Goal: Task Accomplishment & Management: Manage account settings

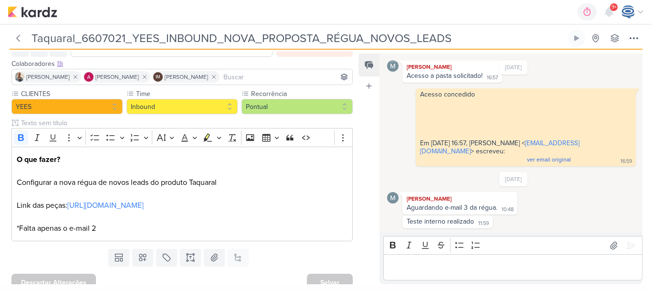
scroll to position [61, 0]
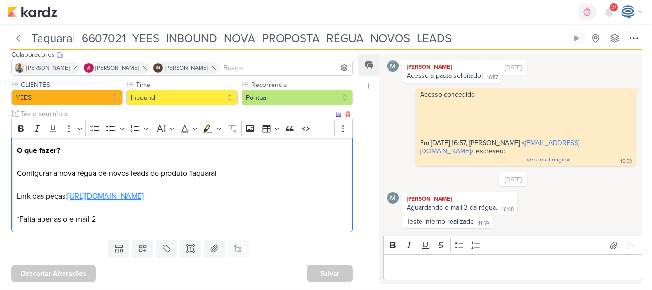
click at [144, 194] on link "https://drive.google.com/drive/folders/1RE5Ta_1i_tmD_yDfY6GKIcd2nKjIQt83" at bounding box center [105, 196] width 76 height 10
click at [273, 226] on div "O que fazer? Configurar a nova régua de novos leads do produto Taquaral Link da…" at bounding box center [181, 185] width 341 height 95
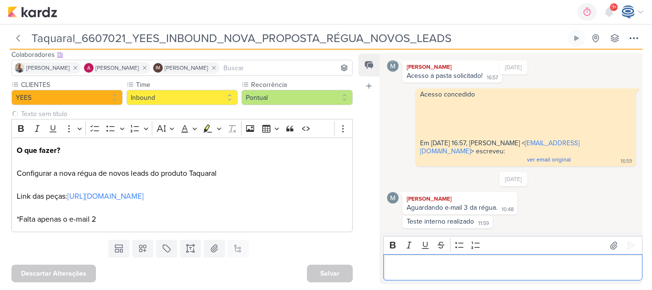
click at [409, 272] on p "Editor editing area: main" at bounding box center [513, 267] width 249 height 11
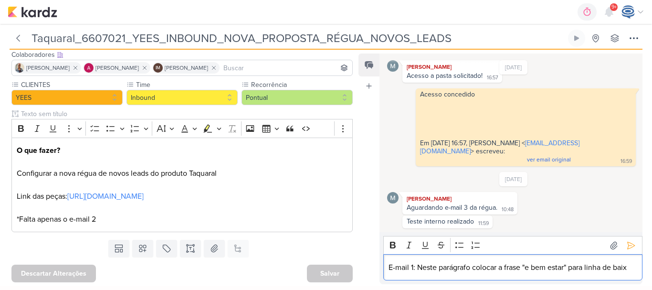
scroll to position [47, 0]
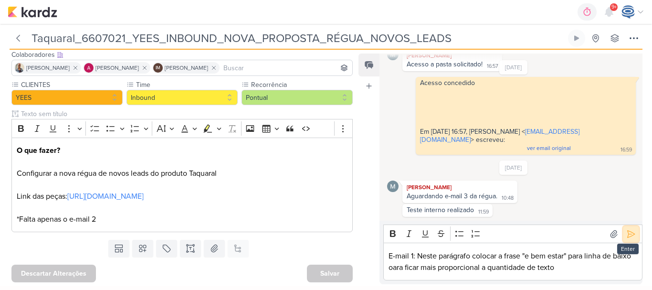
click at [632, 237] on button at bounding box center [631, 233] width 15 height 15
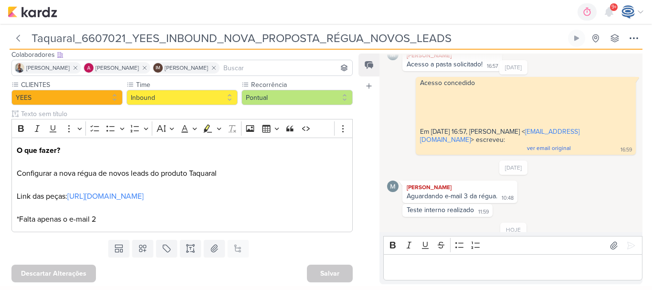
scroll to position [83, 0]
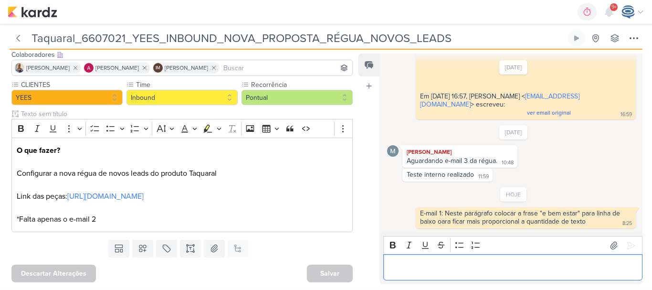
click at [440, 270] on p "Editor editing area: main" at bounding box center [513, 267] width 249 height 11
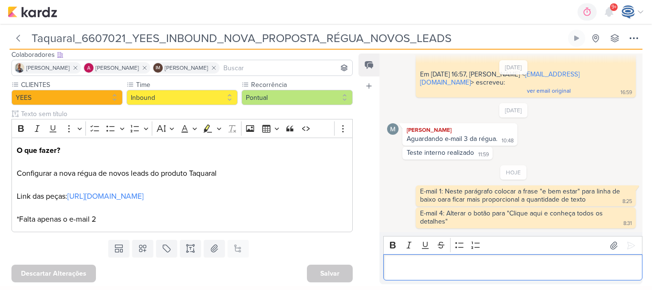
click at [439, 267] on p "Editor editing area: main" at bounding box center [513, 267] width 249 height 11
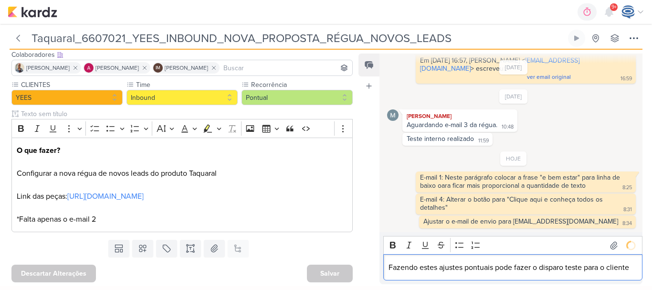
scroll to position [140, 0]
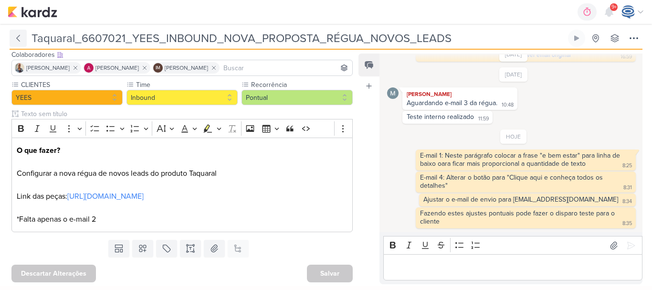
click at [19, 42] on icon at bounding box center [18, 38] width 10 height 10
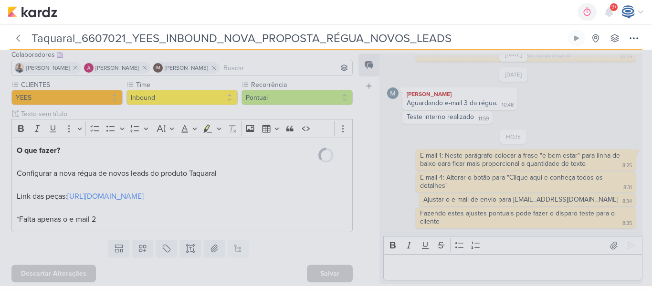
type input "6607021_YEES_INBOUND_NOVA_PROPOSTA_RÉGUA_NOVOS_LEADS"
type input "[DATE] 18:00"
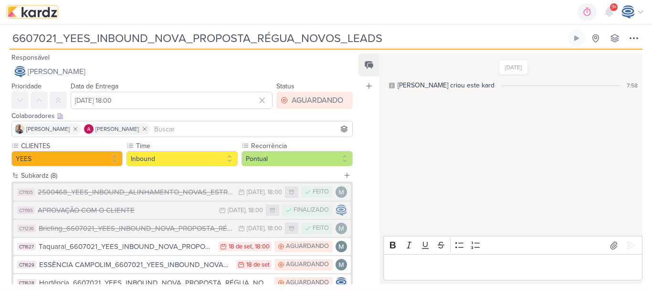
click at [19, 11] on img at bounding box center [33, 11] width 50 height 11
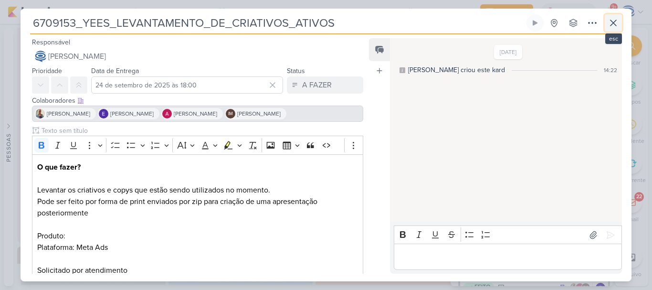
click at [608, 23] on icon at bounding box center [613, 22] width 11 height 11
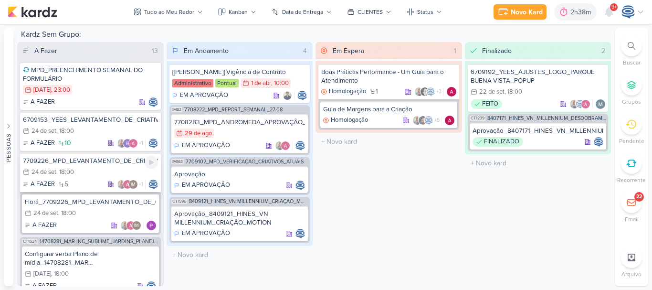
scroll to position [2, 0]
click at [82, 135] on div "24/9 24 de set , 18:00" at bounding box center [90, 131] width 135 height 11
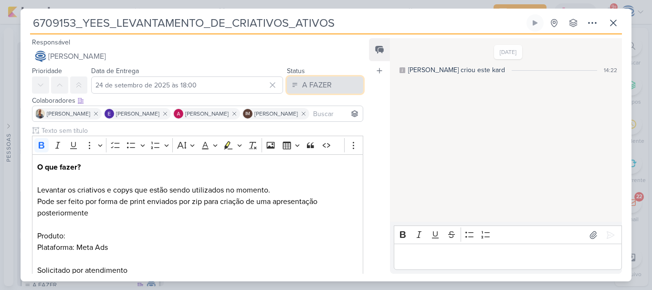
click at [293, 81] on button "A FAZER" at bounding box center [325, 84] width 76 height 17
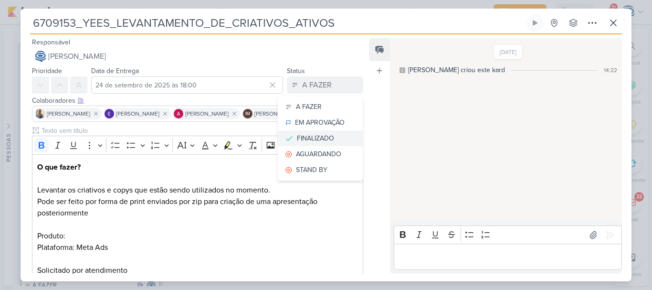
click at [319, 136] on div "FINALIZADO" at bounding box center [315, 138] width 37 height 10
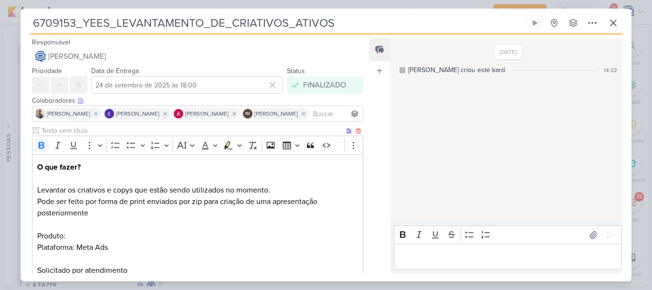
scroll to position [262, 0]
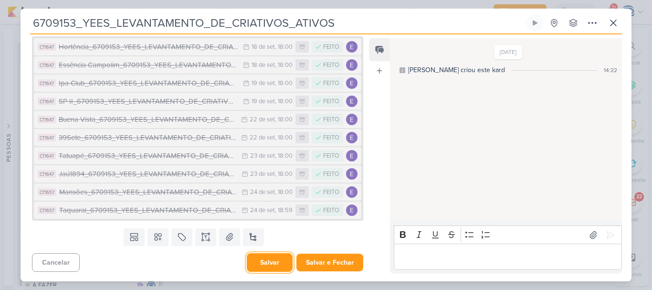
click at [273, 266] on button "Salvar" at bounding box center [270, 262] width 46 height 19
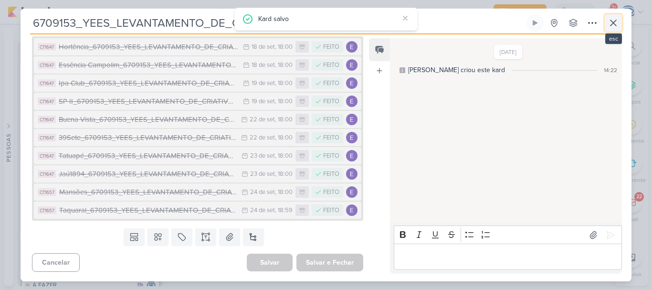
click at [616, 21] on icon at bounding box center [613, 22] width 11 height 11
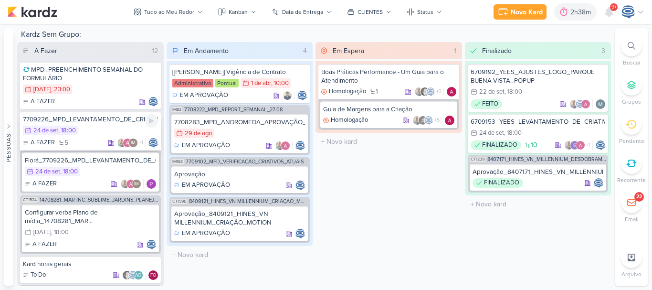
click at [98, 131] on div "24/9 24 de set , 18:00" at bounding box center [90, 131] width 135 height 11
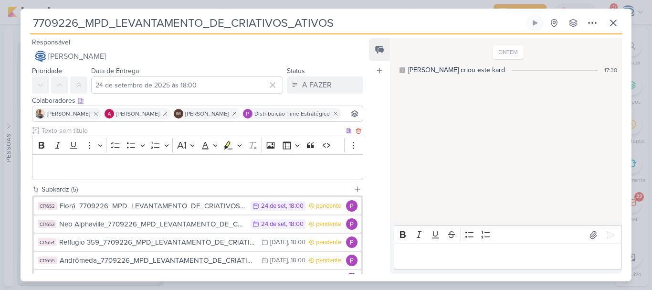
scroll to position [82, 0]
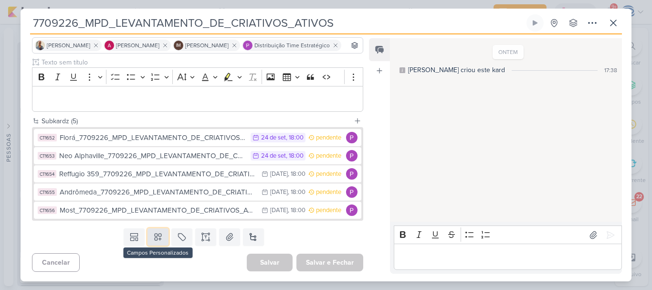
click at [157, 241] on icon at bounding box center [158, 237] width 10 height 10
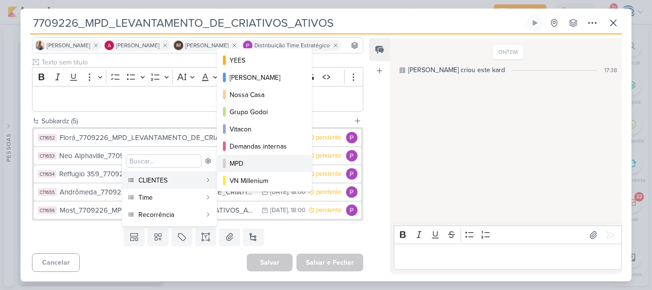
click at [265, 166] on div "MPD" at bounding box center [265, 164] width 71 height 10
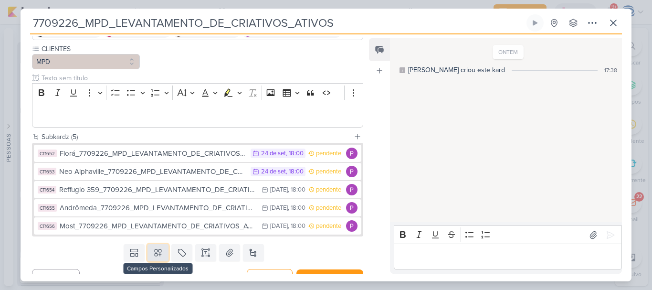
click at [153, 257] on icon at bounding box center [158, 253] width 10 height 10
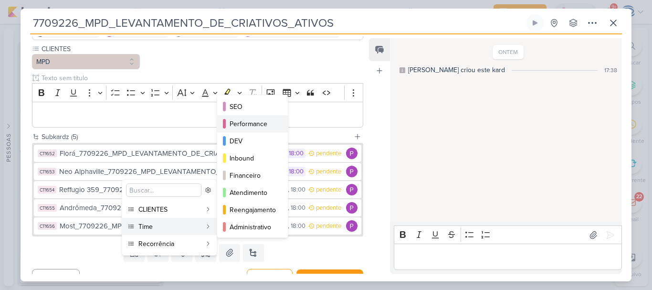
click at [241, 123] on div "Performance" at bounding box center [253, 124] width 47 height 10
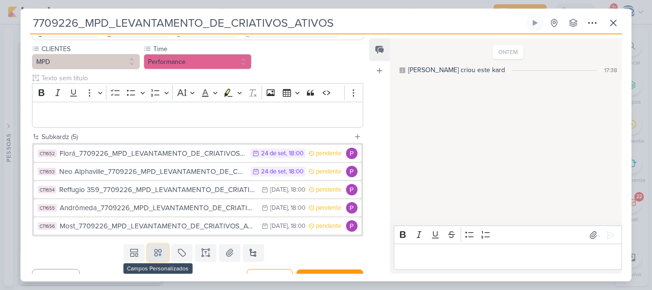
click at [154, 257] on icon at bounding box center [158, 253] width 10 height 10
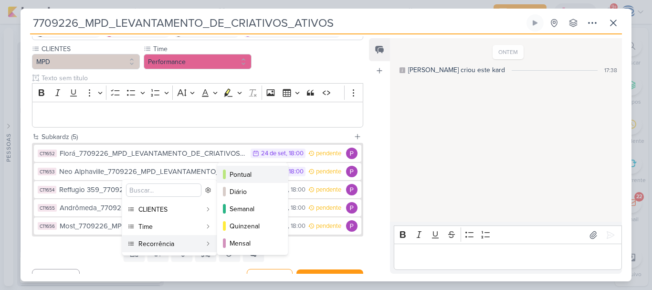
click at [250, 177] on div "Pontual" at bounding box center [253, 174] width 47 height 10
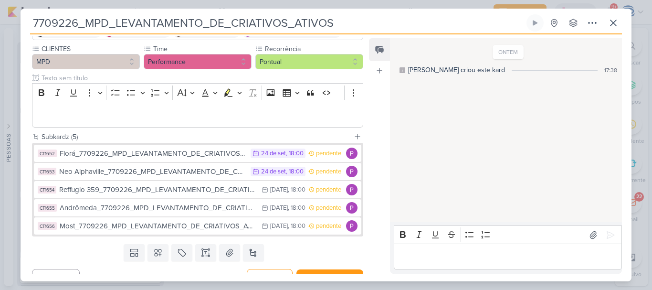
scroll to position [111, 0]
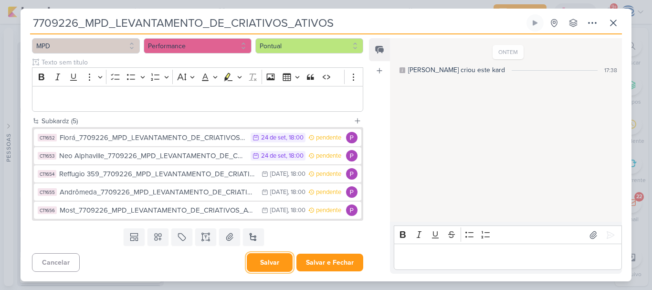
click at [272, 258] on button "Salvar" at bounding box center [270, 262] width 46 height 19
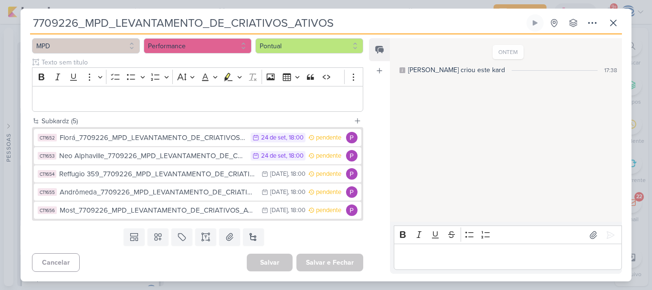
scroll to position [0, 0]
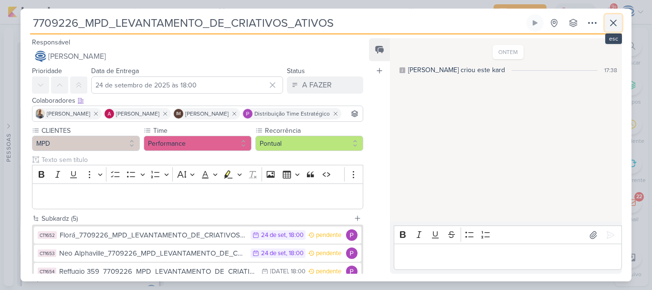
click at [609, 27] on icon at bounding box center [613, 22] width 11 height 11
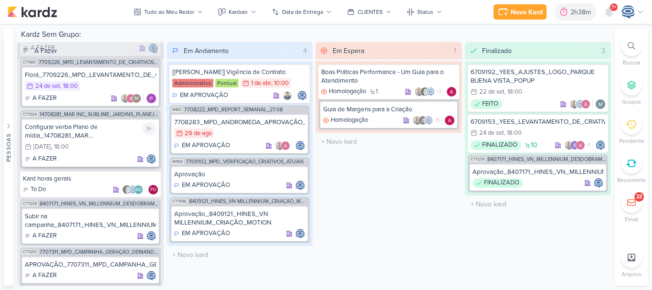
scroll to position [57, 0]
click at [112, 148] on div "8/10 8 de out , 18:00" at bounding box center [90, 146] width 131 height 11
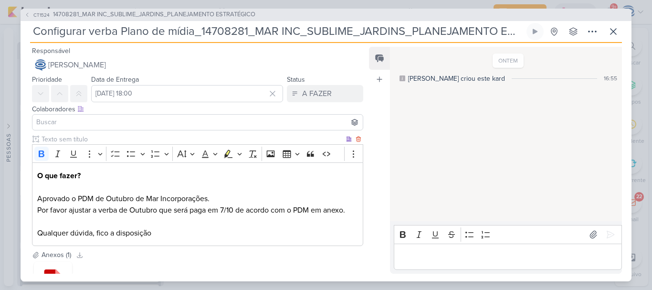
scroll to position [81, 0]
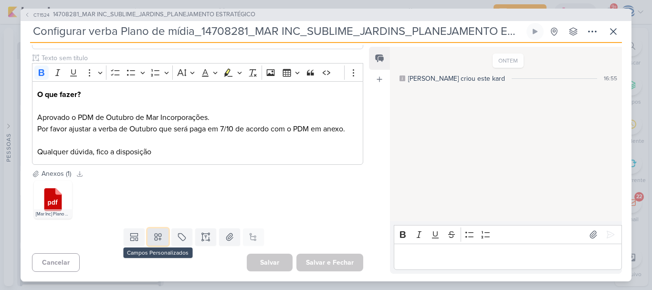
click at [155, 236] on icon at bounding box center [158, 236] width 7 height 7
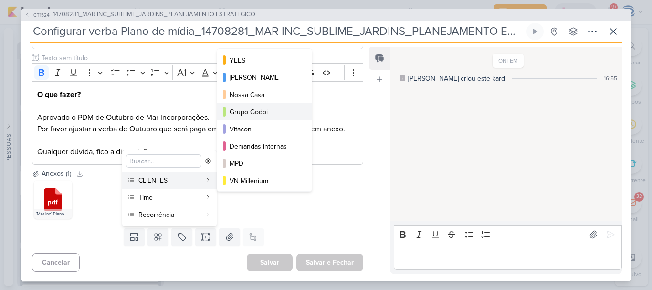
scroll to position [156, 0]
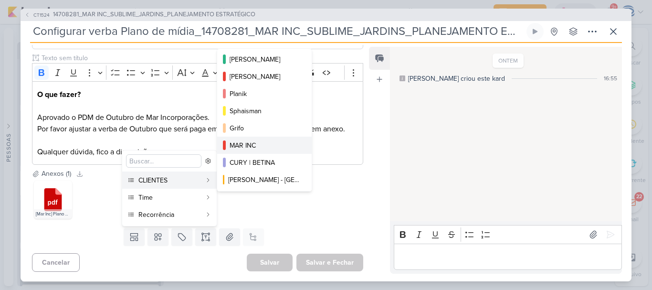
click at [249, 141] on div "MAR INC" at bounding box center [265, 145] width 71 height 10
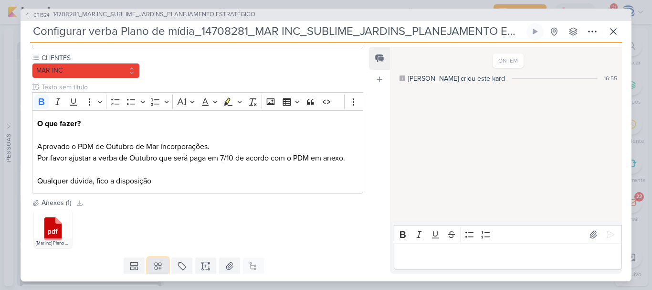
click at [155, 265] on icon at bounding box center [158, 266] width 10 height 10
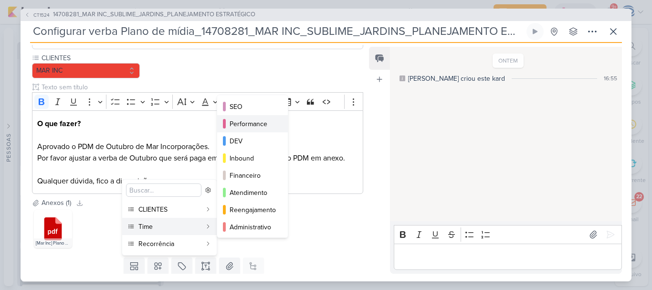
click at [244, 127] on div "Performance" at bounding box center [253, 124] width 47 height 10
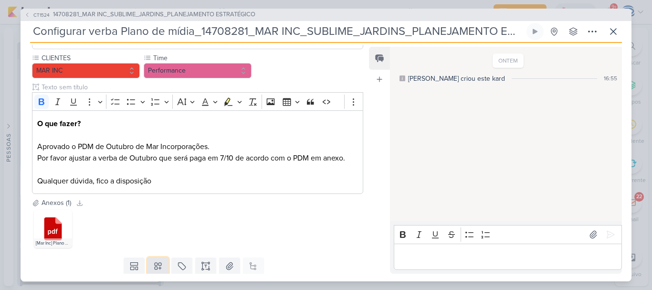
click at [158, 269] on icon at bounding box center [158, 266] width 7 height 7
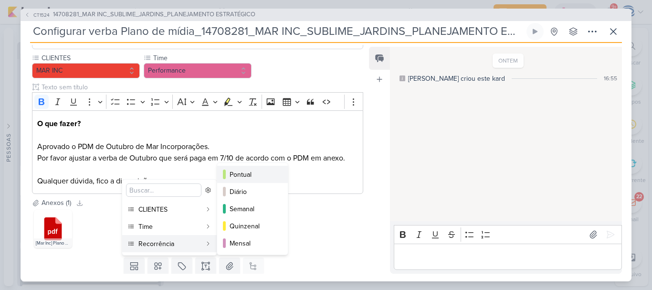
click at [240, 176] on div "Pontual" at bounding box center [253, 174] width 47 height 10
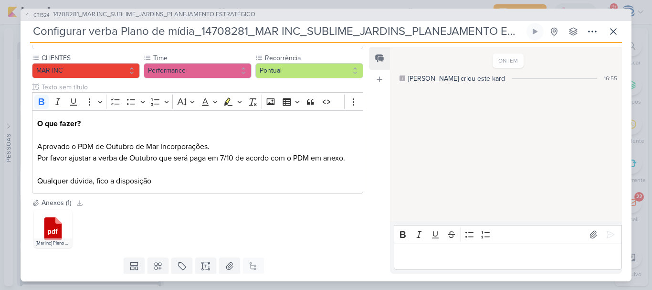
scroll to position [110, 0]
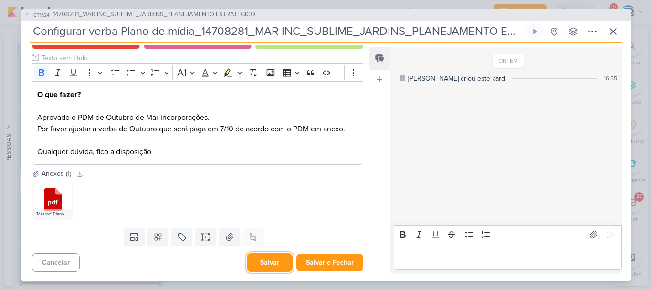
click at [259, 261] on button "Salvar" at bounding box center [270, 262] width 46 height 19
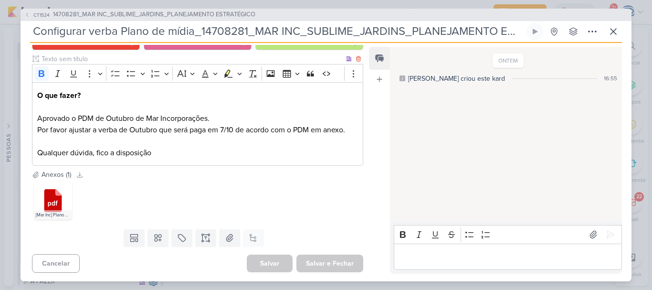
scroll to position [0, 0]
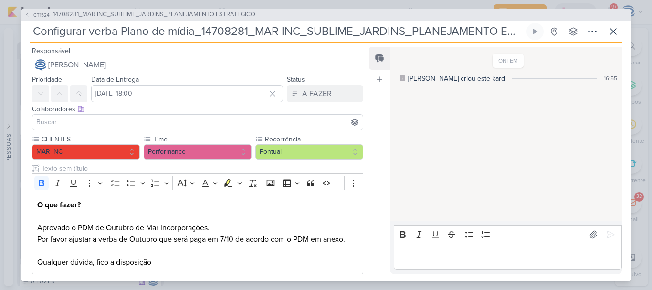
click at [162, 12] on span "14708281_MAR INC_SUBLIME_JARDINS_PLANEJAMENTO ESTRATÉGICO" at bounding box center [154, 15] width 202 height 10
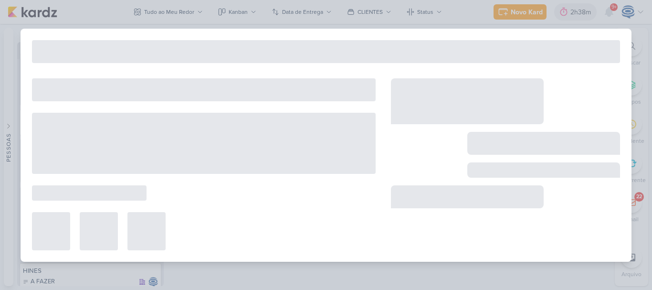
type input "14708281_MAR INC_SUBLIME_JARDINS_PLANEJAMENTO ESTRATÉGICO"
type input "15 de setembro de 2025 às 18:00"
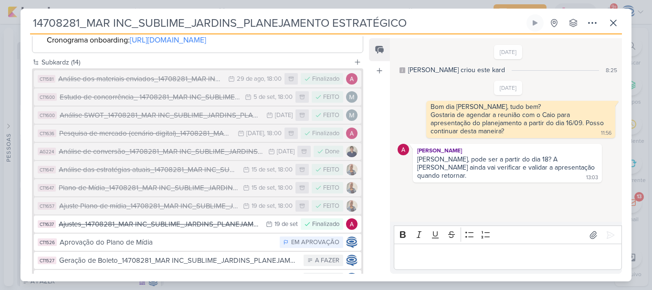
scroll to position [455, 0]
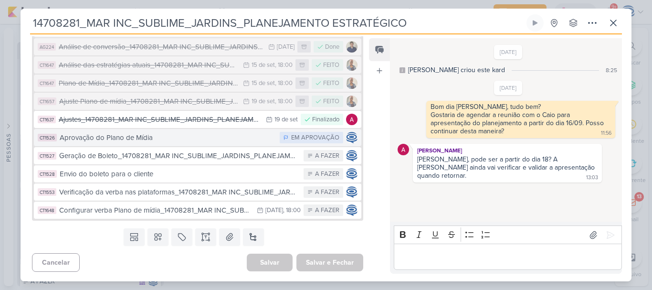
click at [188, 138] on div "Aprovação do Plano de Mídia" at bounding box center [167, 137] width 215 height 11
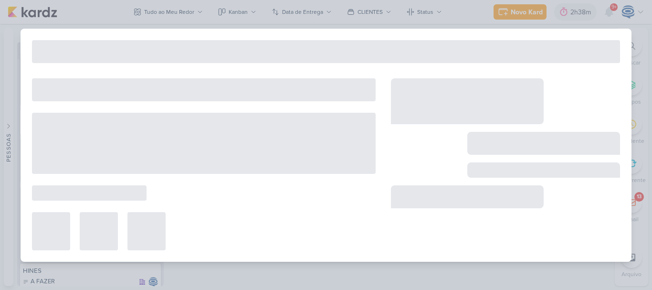
type input "Aprovação do Plano de Mídia"
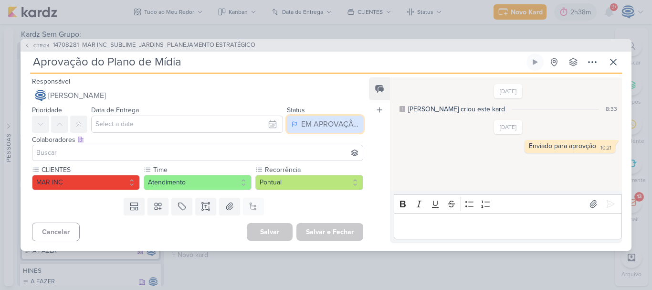
click at [301, 118] on div "EM APROVAÇÃO" at bounding box center [329, 123] width 57 height 11
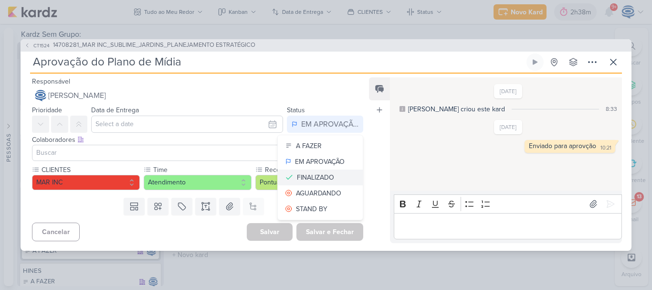
click at [307, 174] on div "FINALIZADO" at bounding box center [315, 177] width 37 height 10
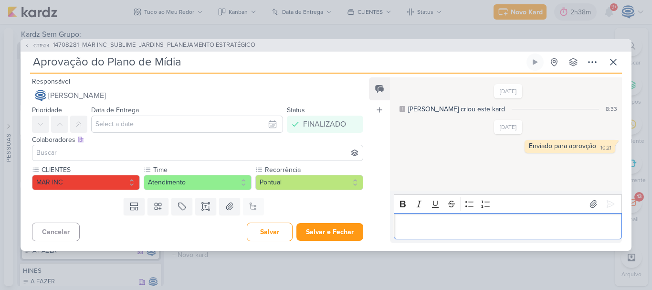
click at [419, 227] on p "Editor editing area: main" at bounding box center [508, 225] width 218 height 11
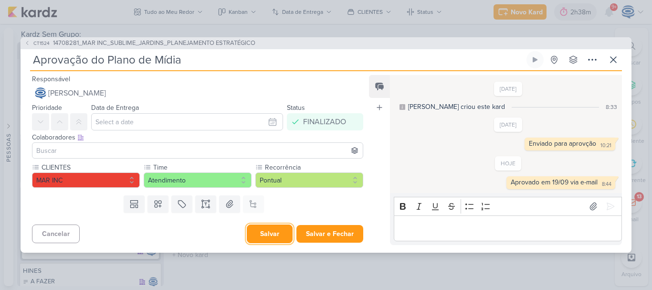
click at [255, 230] on button "Salvar" at bounding box center [270, 233] width 46 height 19
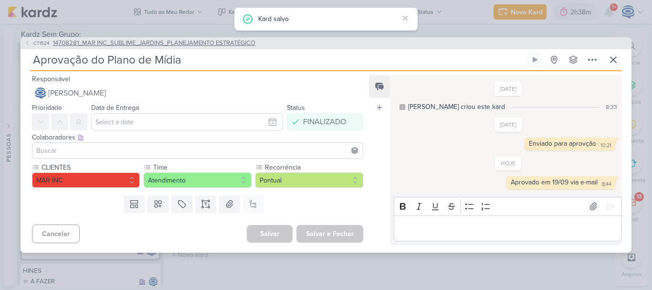
click at [167, 44] on span "14708281_MAR INC_SUBLIME_JARDINS_PLANEJAMENTO ESTRATÉGICO" at bounding box center [154, 44] width 202 height 10
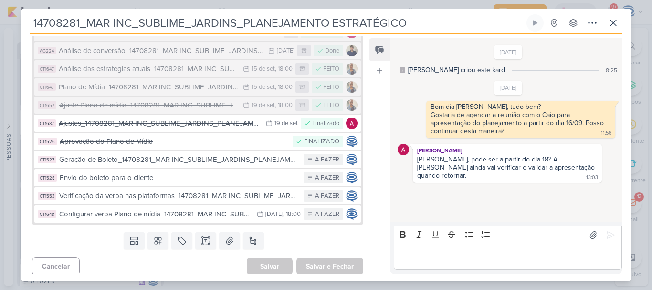
scroll to position [408, 0]
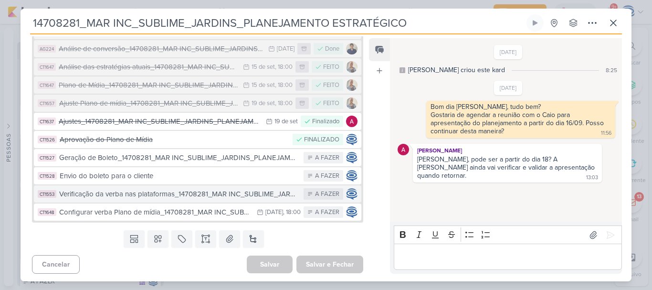
click at [159, 200] on div "Verificação da verba nas plataformas_14708281_MAR INC_SUBLIME_JARDINS_PLANEJAME…" at bounding box center [179, 194] width 240 height 11
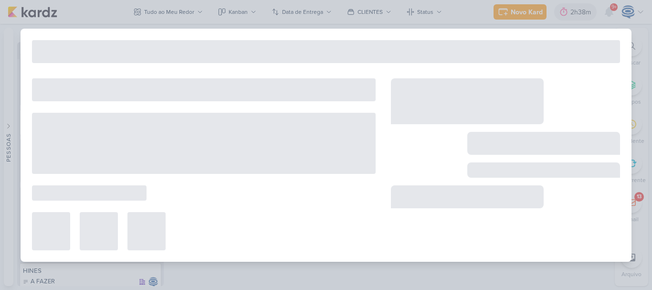
type input "Verificação da verba nas plataformas_14708281_MAR INC_SUBLIME_JARDINS_PLANEJAME…"
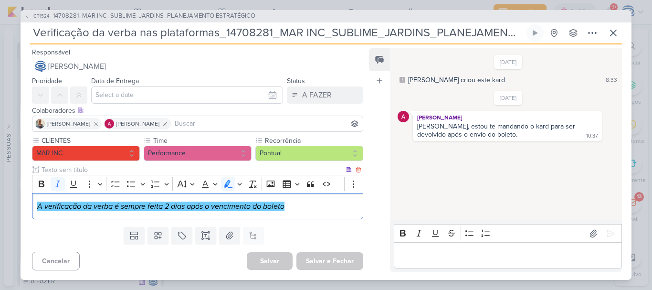
click at [345, 212] on div "A verificação da verba é sempre feita 2 dias após o vencimento do boleto" at bounding box center [197, 206] width 331 height 26
click at [163, 17] on span "14708281_MAR INC_SUBLIME_JARDINS_PLANEJAMENTO ESTRATÉGICO" at bounding box center [154, 16] width 202 height 10
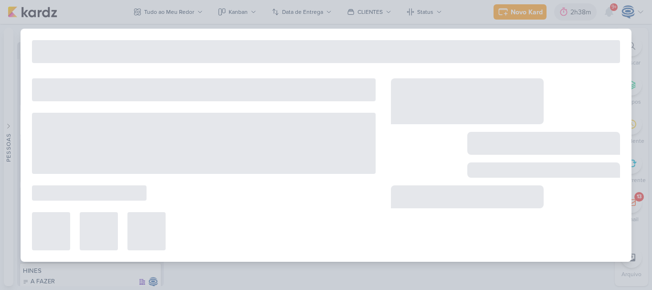
type input "14708281_MAR INC_SUBLIME_JARDINS_PLANEJAMENTO ESTRATÉGICO"
type input "15 de setembro de 2025 às 18:00"
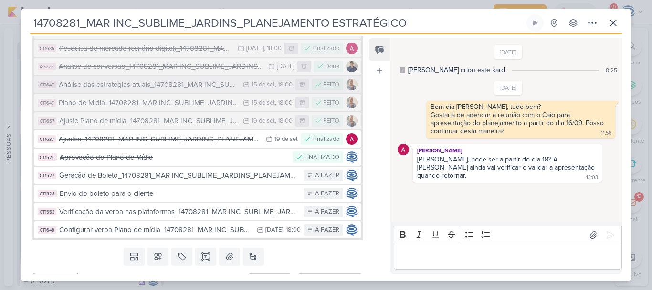
scroll to position [398, 0]
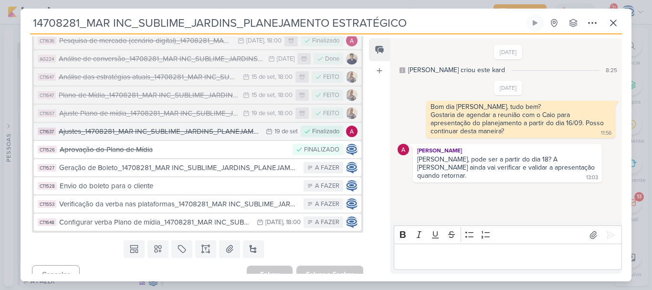
click at [158, 137] on div "Ajustes_14708281_MAR INC_SUBLIME_JARDINS_PLANEJAMENTO ESTRATÉGICO" at bounding box center [160, 131] width 202 height 11
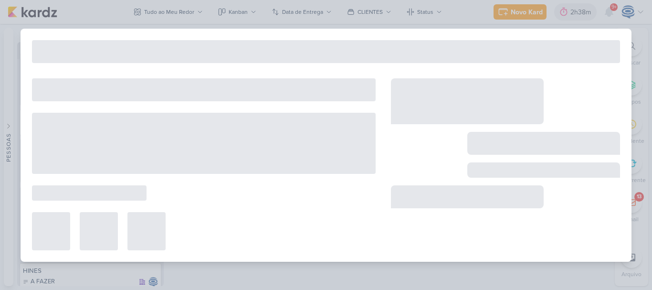
type input "Ajustes_14708281_MAR INC_SUBLIME_JARDINS_PLANEJAMENTO ESTRATÉGICO"
type input "19 de setembro de 2025 às 23:59"
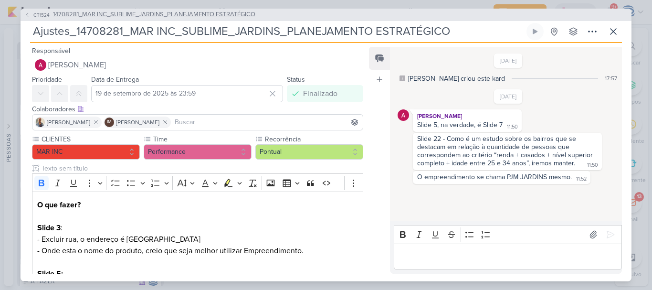
click at [210, 12] on span "14708281_MAR INC_SUBLIME_JARDINS_PLANEJAMENTO ESTRATÉGICO" at bounding box center [154, 15] width 202 height 10
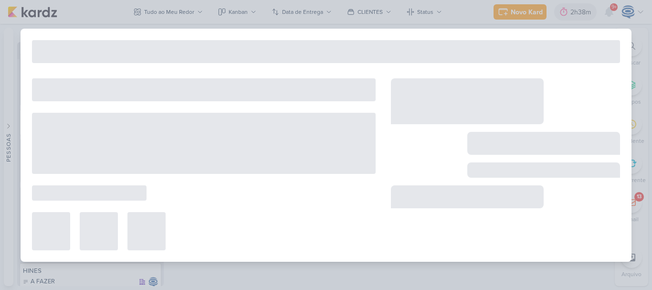
type input "14708281_MAR INC_SUBLIME_JARDINS_PLANEJAMENTO ESTRATÉGICO"
type input "15 de setembro de 2025 às 18:00"
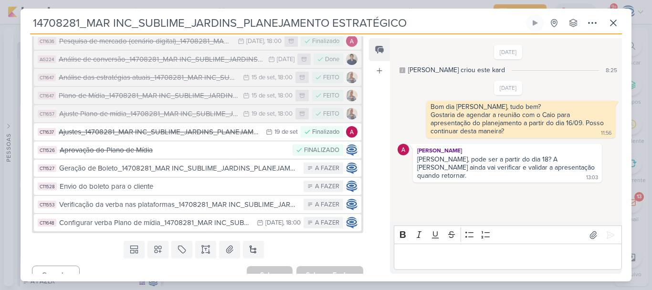
scroll to position [455, 0]
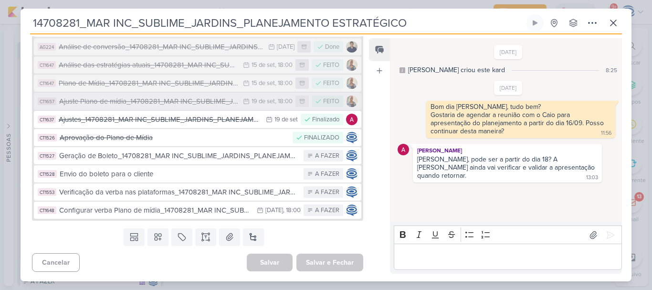
click at [141, 104] on div "Ajuste Plano de mídia_14708281_MAR INC_SUBLIME_JARDINS_PLANEJAMENTO ESTRATÉGICO" at bounding box center [148, 101] width 179 height 11
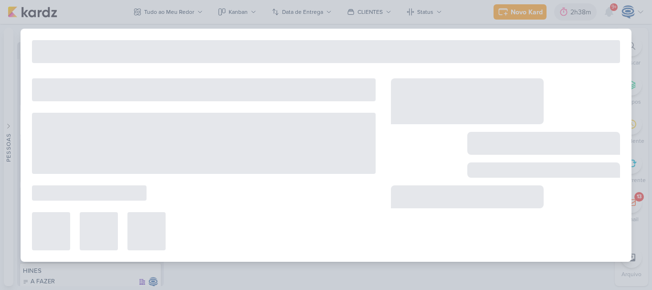
type input "Ajuste Plano de mídia_14708281_MAR INC_SUBLIME_JARDINS_PLANEJAMENTO ESTRATÉGICO"
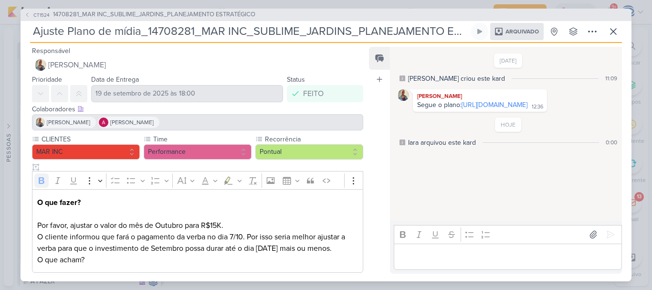
scroll to position [76, 0]
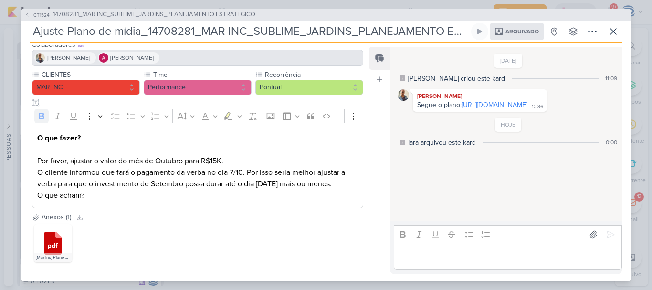
click at [85, 13] on span "14708281_MAR INC_SUBLIME_JARDINS_PLANEJAMENTO ESTRATÉGICO" at bounding box center [154, 15] width 202 height 10
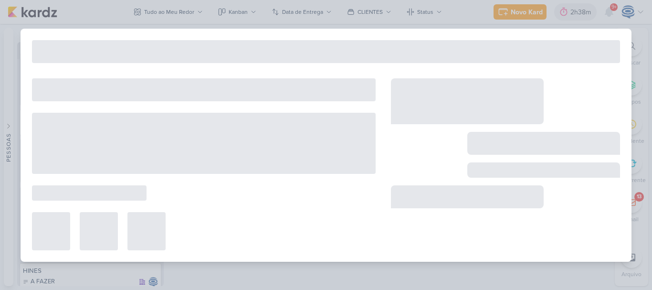
type input "14708281_MAR INC_SUBLIME_JARDINS_PLANEJAMENTO ESTRATÉGICO"
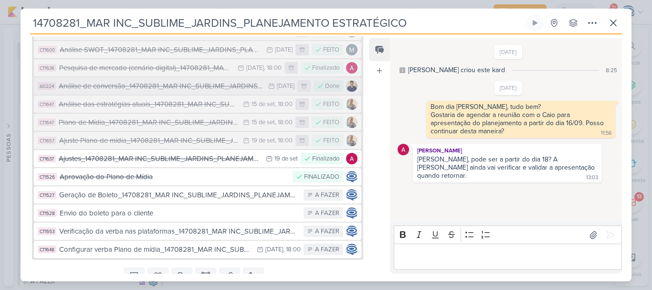
scroll to position [455, 0]
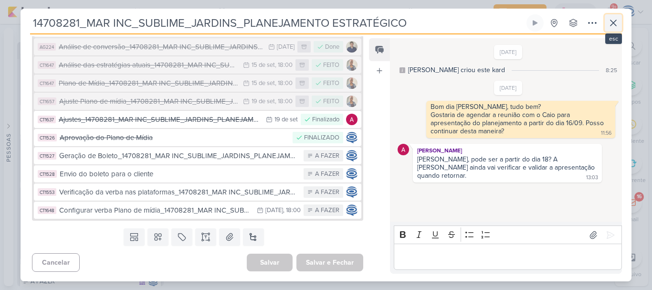
click at [616, 21] on icon at bounding box center [614, 23] width 6 height 6
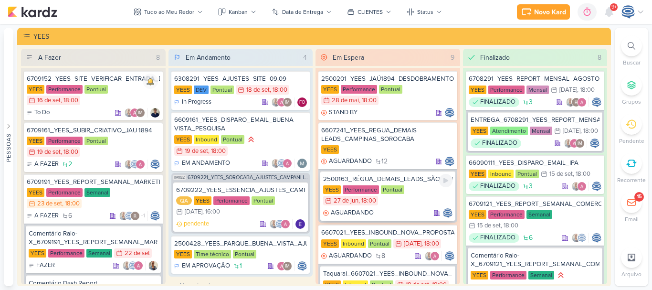
scroll to position [21, 0]
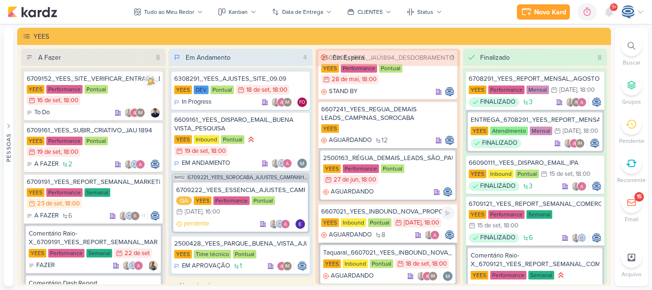
click at [399, 213] on div "6607021_YEES_INBOUND_NOVA_PROPOSTA_RÉGUA_NOVOS_LEADS" at bounding box center [387, 211] width 133 height 9
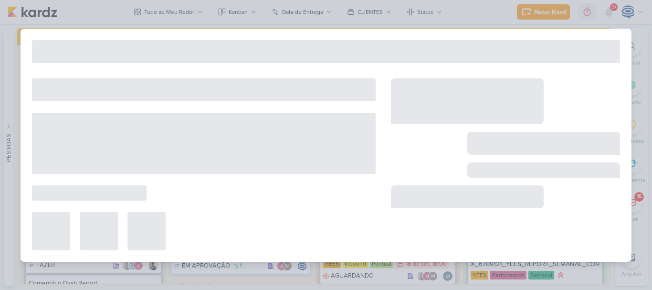
click at [399, 213] on div "Preferências de Quadros [GEOGRAPHIC_DATA] Organização Não tem nenhum quadro aqu…" at bounding box center [326, 157] width 652 height 266
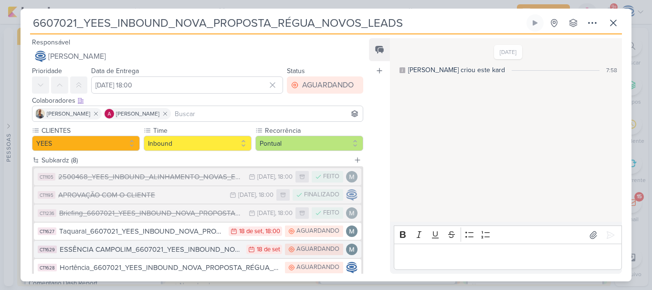
scroll to position [94, 0]
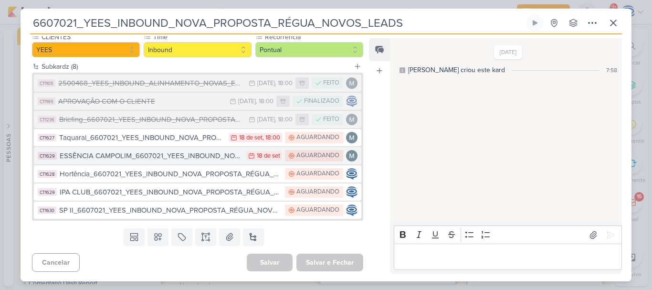
click at [154, 157] on div "ESSÊNCIA CAMPOLIM_6607021_YEES_INBOUND_NOVA_PROPOSTA_RÉGUA_NOVOS_LEADS" at bounding box center [151, 155] width 182 height 11
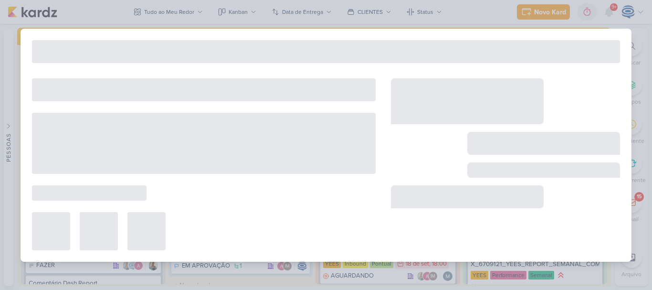
click at [154, 157] on div "6607021_YEES_INBOUND_NOVA_PROPOSTA_RÉGUA_NOVOS_LEADS Criado por mim" at bounding box center [326, 145] width 611 height 233
type input "ESSÊNCIA CAMPOLIM_6607021_YEES_INBOUND_NOVA_PROPOSTA_RÉGUA_NOVOS_LEADS"
type input "18 de setembro de 2025 às 23:59"
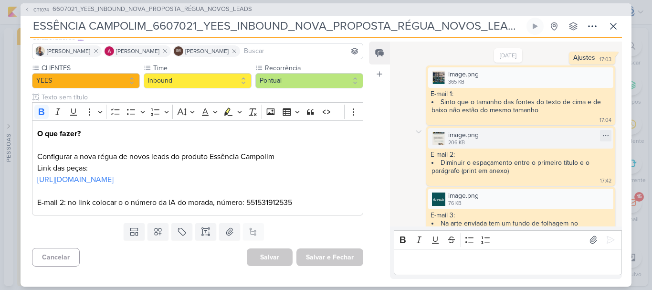
scroll to position [217, 0]
click at [474, 139] on div "image.png" at bounding box center [463, 134] width 31 height 10
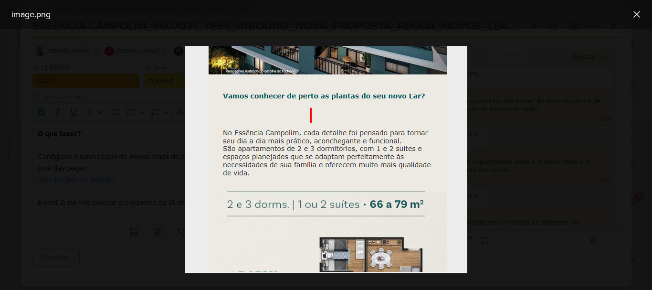
click at [587, 103] on div at bounding box center [326, 159] width 652 height 261
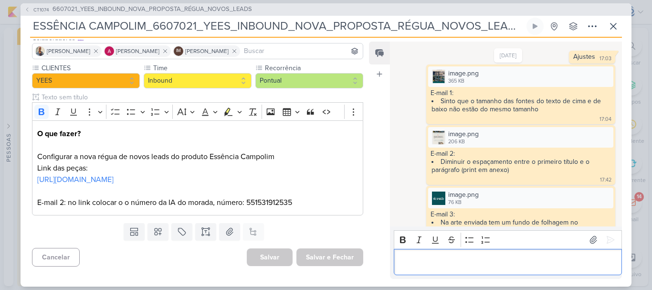
click at [473, 264] on p "Editor editing area: main" at bounding box center [508, 261] width 218 height 11
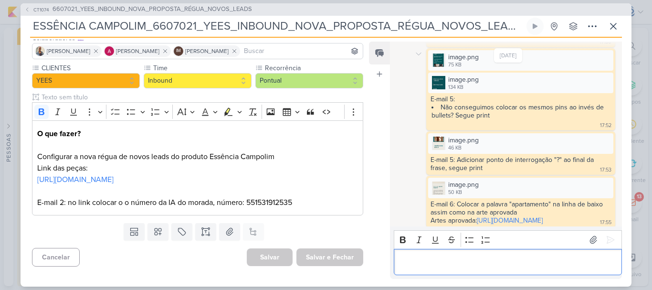
scroll to position [507, 0]
click at [532, 261] on p "Editor editing area: main" at bounding box center [508, 261] width 218 height 11
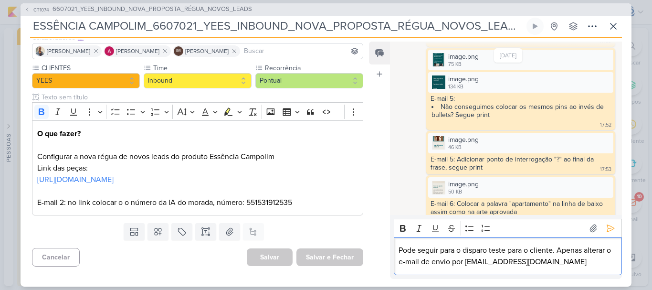
click at [469, 262] on p "Pode seguir para o disparo teste para o cliente. Apenas alterar o e-mail de env…" at bounding box center [508, 255] width 218 height 23
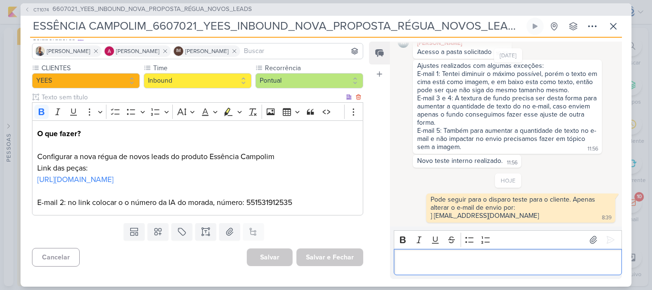
scroll to position [0, 0]
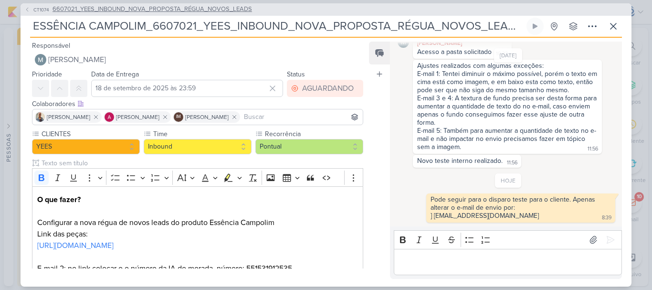
click at [85, 10] on span "6607021_YEES_INBOUND_NOVA_PROPOSTA_RÉGUA_NOVOS_LEADS" at bounding box center [153, 10] width 200 height 10
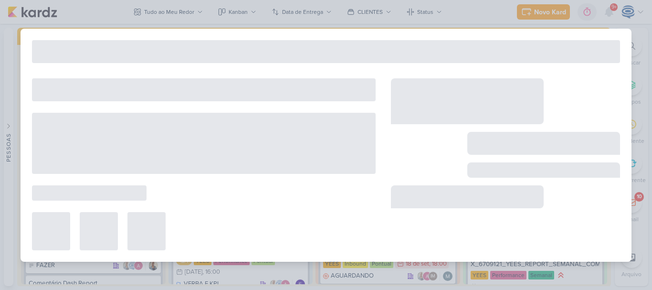
type input "6607021_YEES_INBOUND_NOVA_PROPOSTA_RÉGUA_NOVOS_LEADS"
type input "11 de julho de 2025 às 18:00"
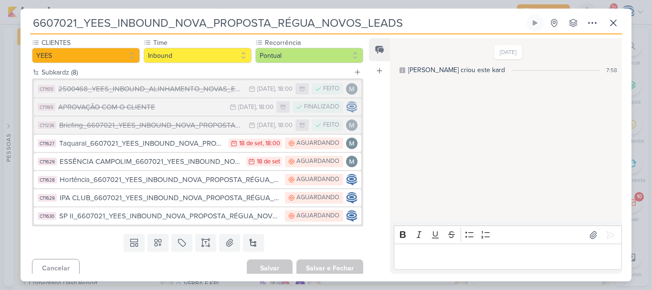
scroll to position [88, 0]
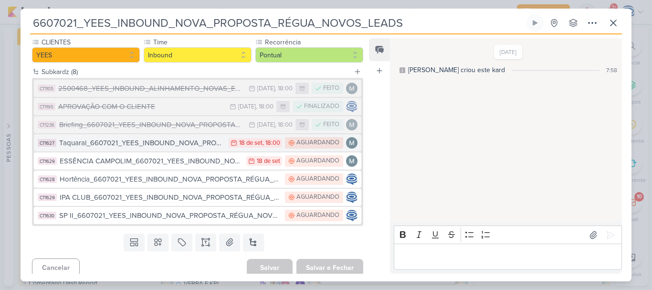
click at [148, 147] on div "Taquaral_6607021_YEES_INBOUND_NOVA_PROPOSTA_RÉGUA_NOVOS_LEADS" at bounding box center [141, 143] width 165 height 11
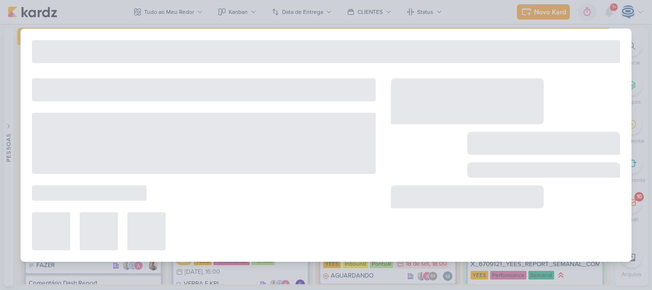
click at [148, 147] on div "6607021_YEES_INBOUND_NOVA_PROPOSTA_RÉGUA_NOVOS_LEADS Criado por mim" at bounding box center [326, 145] width 611 height 233
type input "Taquaral_6607021_YEES_INBOUND_NOVA_PROPOSTA_RÉGUA_NOVOS_LEADS"
type input "18 de setembro de 2025 às 18:00"
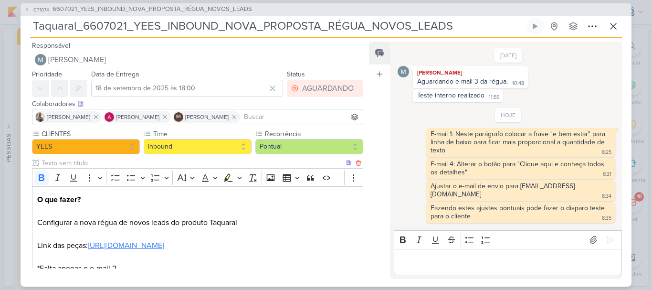
scroll to position [66, 0]
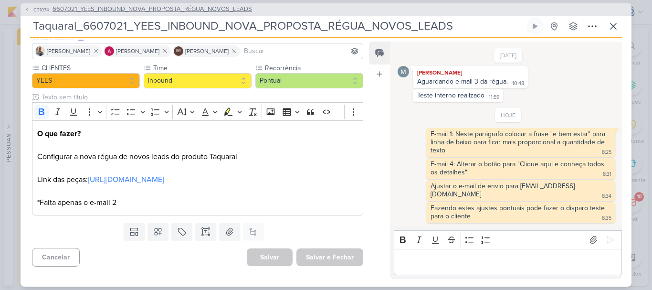
click at [74, 7] on span "6607021_YEES_INBOUND_NOVA_PROPOSTA_RÉGUA_NOVOS_LEADS" at bounding box center [153, 10] width 200 height 10
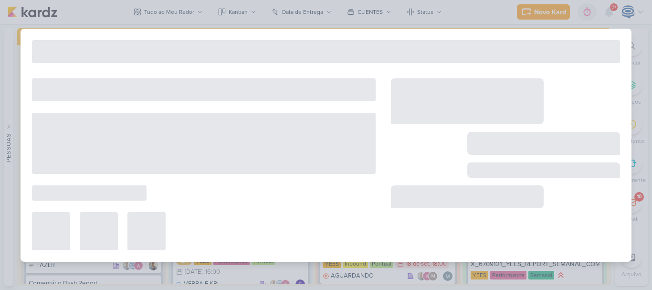
type input "6607021_YEES_INBOUND_NOVA_PROPOSTA_RÉGUA_NOVOS_LEADS"
type input "11 de julho de 2025 às 18:00"
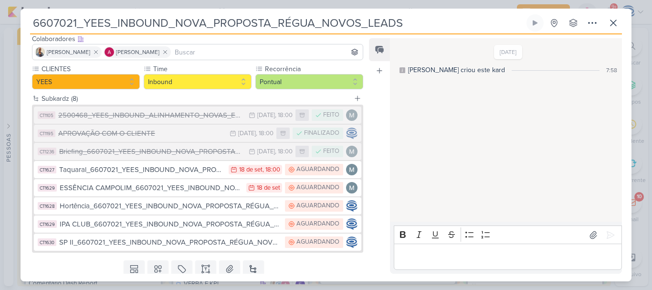
scroll to position [65, 0]
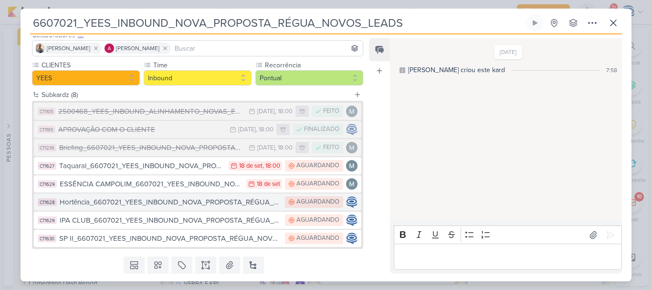
click at [109, 210] on button "CT1628 Hortência_6607021_YEES_INBOUND_NOVA_PROPOSTA_RÉGUA_NOVOS_LEADS AGUARDANDO" at bounding box center [198, 201] width 328 height 17
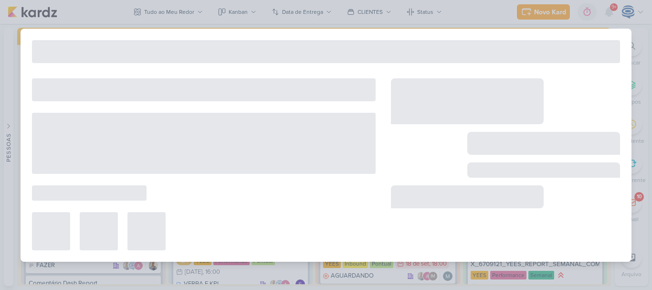
click at [109, 210] on div "6607021_YEES_INBOUND_NOVA_PROPOSTA_RÉGUA_NOVOS_LEADS Criado por mim" at bounding box center [326, 145] width 611 height 233
type input "Hortência_6607021_YEES_INBOUND_NOVA_PROPOSTA_RÉGUA_NOVOS_LEADS"
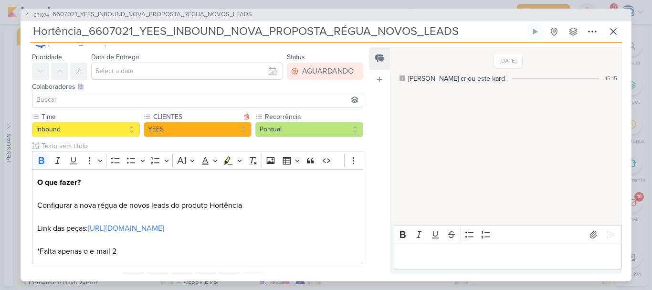
scroll to position [0, 0]
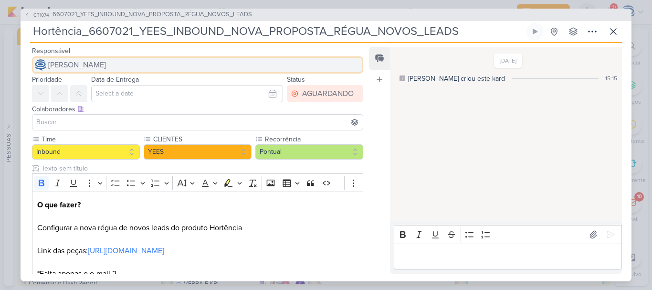
click at [181, 64] on button "[PERSON_NAME]" at bounding box center [197, 64] width 331 height 17
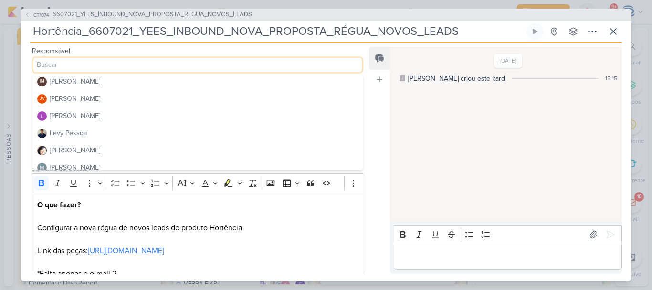
scroll to position [174, 0]
click at [105, 166] on button "Mariana Amorim" at bounding box center [197, 167] width 330 height 17
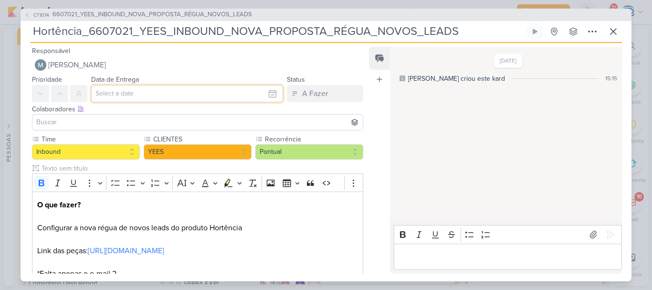
click at [131, 94] on input "text" at bounding box center [187, 93] width 192 height 17
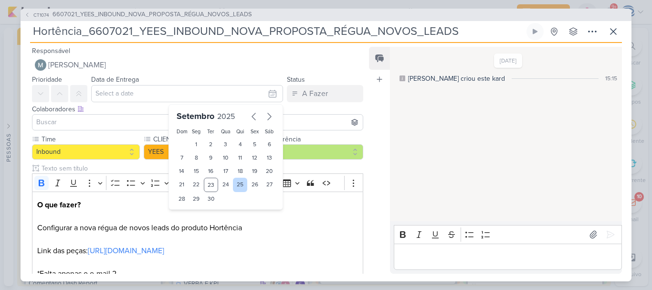
click at [234, 186] on div "25" at bounding box center [240, 185] width 15 height 14
type input "25 de setembro de 2025 às 23:59"
click at [190, 214] on select "00 01 02 03 04 05 06 07 08 09 10 11 12 13 14 15 16 17 18 19 20 21 22 23" at bounding box center [196, 214] width 13 height 11
select select "18"
click at [190, 209] on select "00 01 02 03 04 05 06 07 08 09 10 11 12 13 14 15 16 17 18 19 20 21 22 23" at bounding box center [196, 214] width 13 height 11
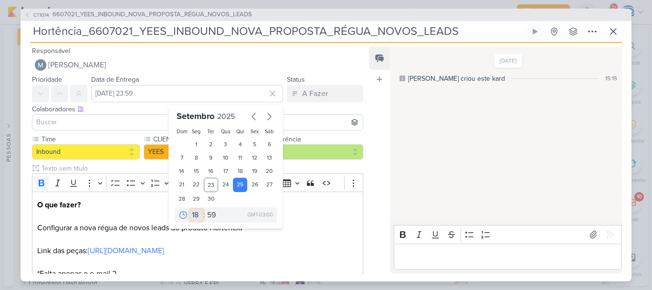
type input "25 de setembro de 2025 às 18:59"
click at [209, 218] on select "00 05 10 15 20 25 30 35 40 45 50 55 59" at bounding box center [211, 214] width 13 height 11
select select "0"
click at [205, 209] on select "00 05 10 15 20 25 30 35 40 45 50 55 59" at bounding box center [211, 214] width 13 height 11
type input "25 de setembro de 2025 às 18:00"
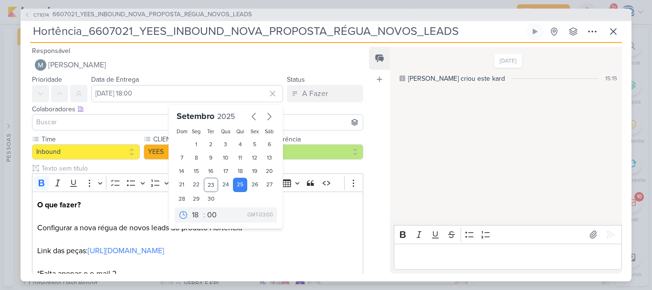
click at [125, 126] on input at bounding box center [197, 121] width 327 height 11
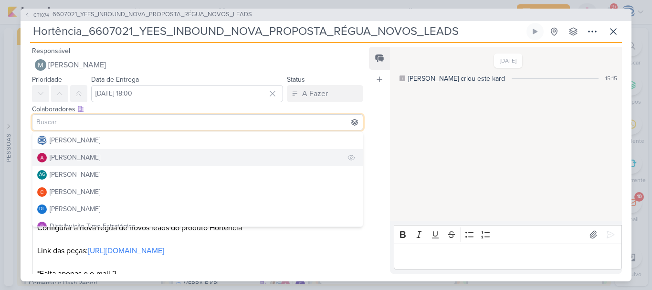
click at [86, 161] on div "[PERSON_NAME]" at bounding box center [75, 157] width 51 height 10
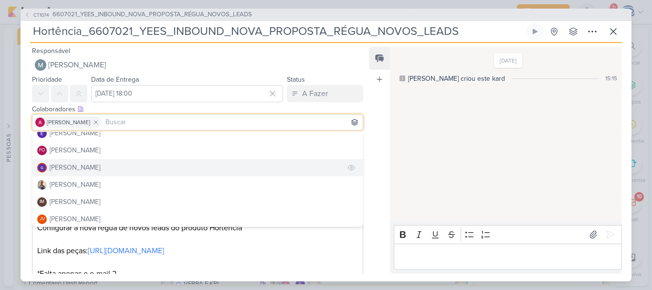
scroll to position [111, 0]
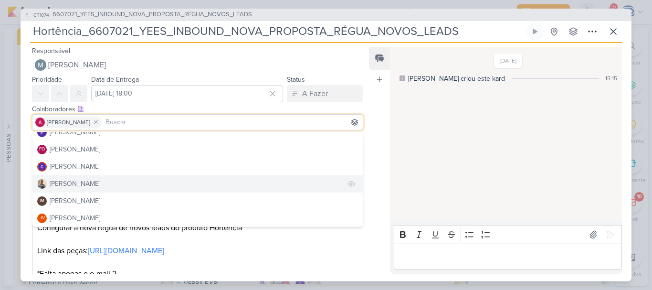
click at [82, 185] on div "[PERSON_NAME]" at bounding box center [75, 184] width 51 height 10
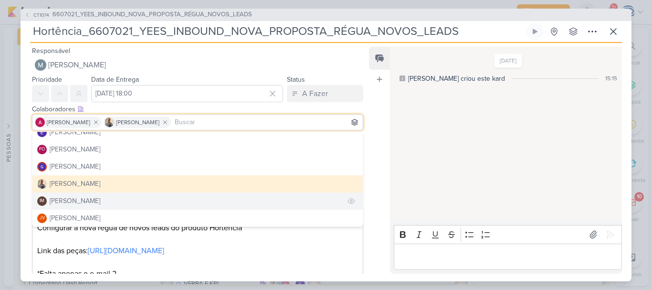
click at [82, 200] on div "[PERSON_NAME]" at bounding box center [75, 201] width 51 height 10
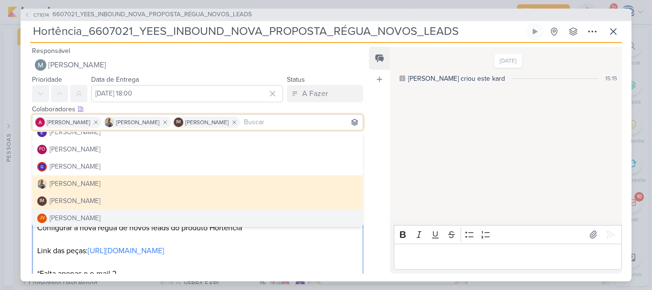
click at [245, 267] on p "O que fazer? Configurar a nova régua de novos leads do produto Hortência Link d…" at bounding box center [197, 239] width 321 height 80
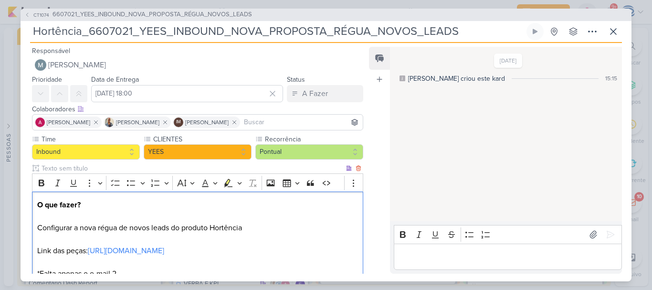
scroll to position [66, 0]
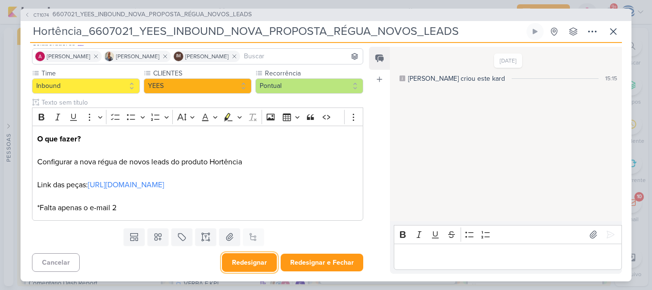
click at [253, 260] on button "Redesignar" at bounding box center [249, 262] width 55 height 19
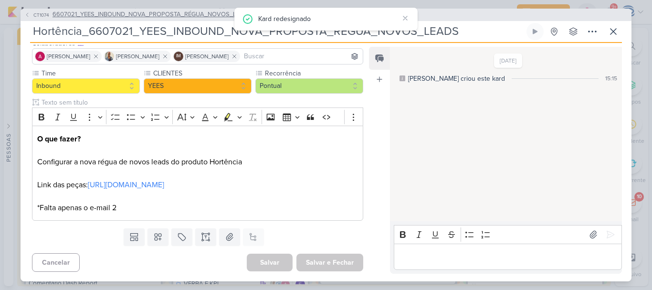
click at [175, 13] on span "6607021_YEES_INBOUND_NOVA_PROPOSTA_RÉGUA_NOVOS_LEADS" at bounding box center [153, 15] width 200 height 10
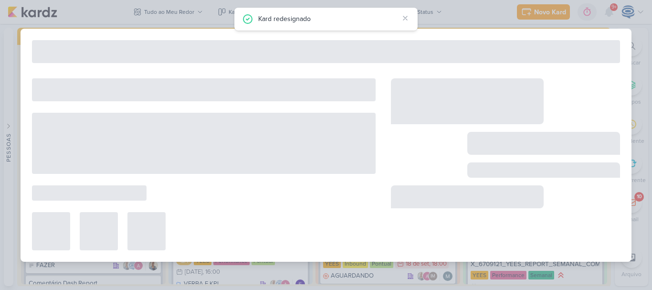
type input "6607021_YEES_INBOUND_NOVA_PROPOSTA_RÉGUA_NOVOS_LEADS"
type input "11 de julho de 2025 às 18:00"
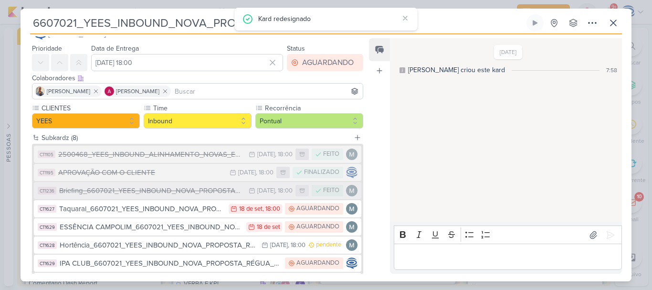
scroll to position [38, 0]
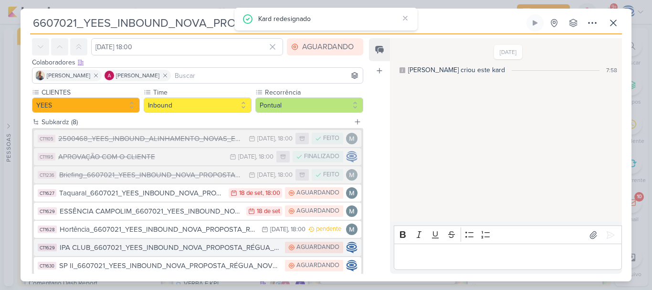
click at [188, 246] on div "IPA CLUB_6607021_YEES_INBOUND_NOVA_PROPOSTA_RÉGUA_NOVOS_LEADS" at bounding box center [170, 247] width 221 height 11
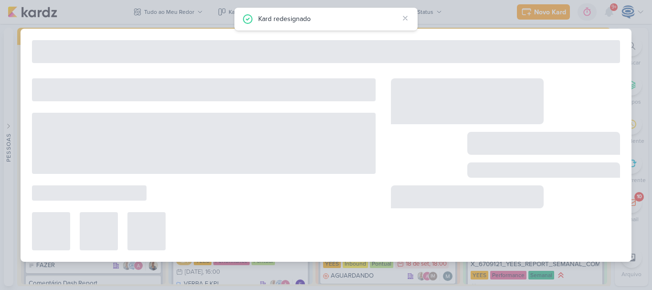
type input "IPA CLUB_6607021_YEES_INBOUND_NOVA_PROPOSTA_RÉGUA_NOVOS_LEADS"
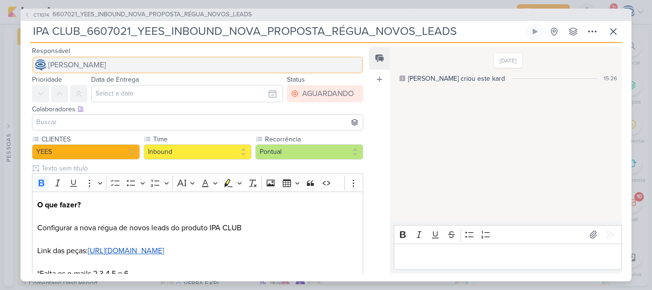
click at [106, 59] on span "[PERSON_NAME]" at bounding box center [77, 64] width 58 height 11
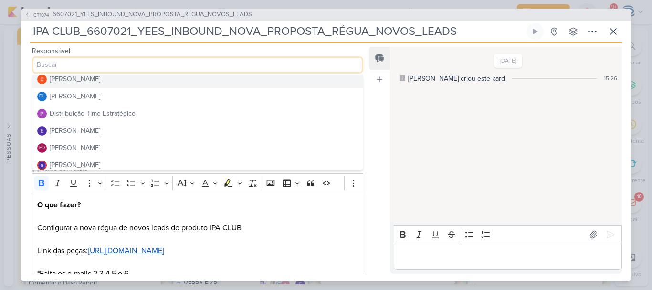
scroll to position [56, 0]
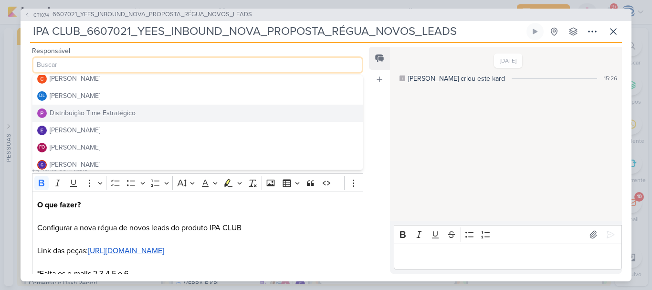
click at [99, 109] on div "Distribuição Time Estratégico" at bounding box center [93, 113] width 86 height 10
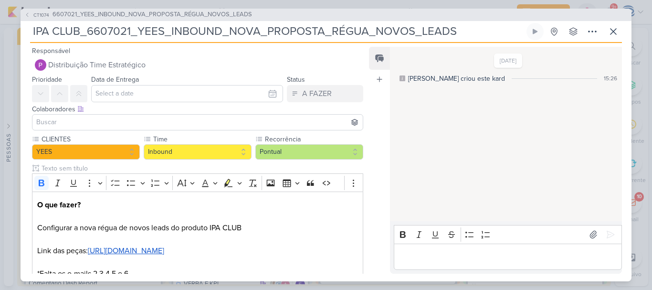
click at [95, 122] on input at bounding box center [197, 121] width 327 height 11
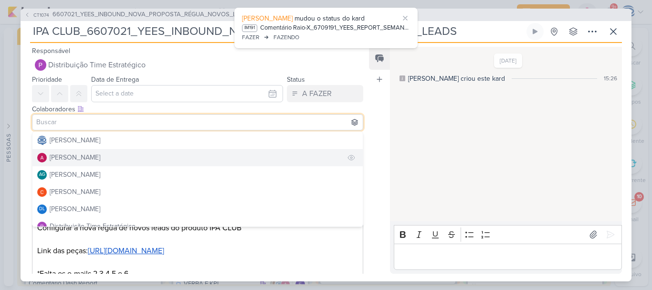
click at [86, 161] on div "[PERSON_NAME]" at bounding box center [75, 157] width 51 height 10
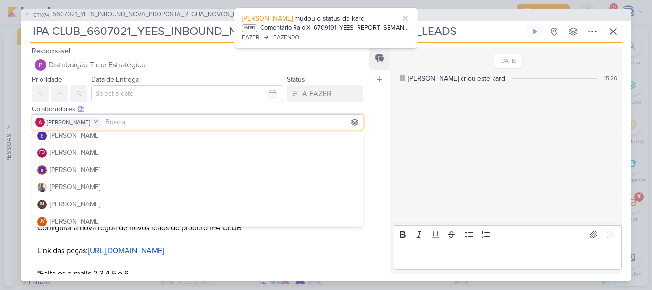
scroll to position [110, 0]
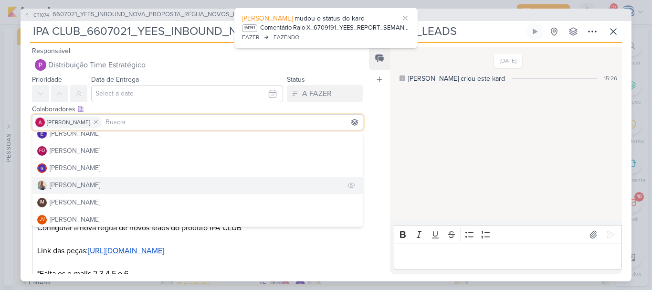
click at [85, 184] on button "[PERSON_NAME]" at bounding box center [197, 185] width 330 height 17
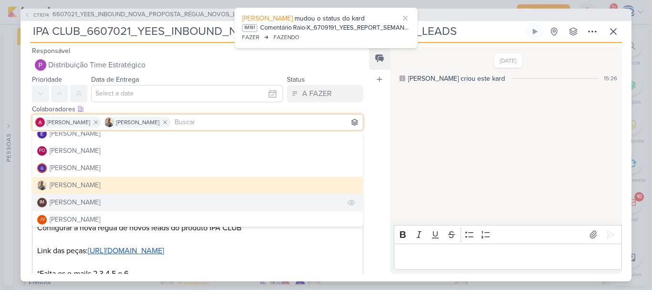
click at [86, 205] on div "[PERSON_NAME]" at bounding box center [75, 202] width 51 height 10
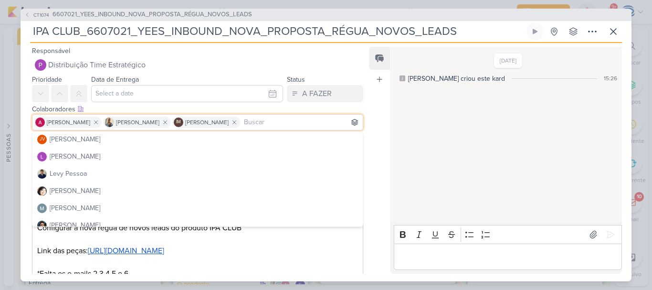
scroll to position [200, 0]
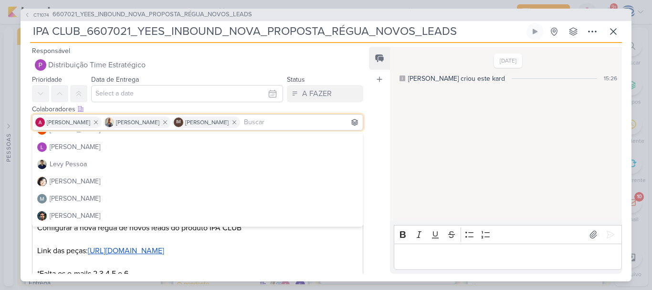
click at [86, 205] on button "Mariana Amorim" at bounding box center [197, 198] width 330 height 17
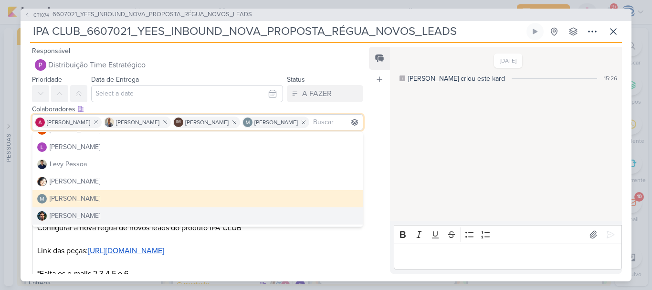
click at [120, 259] on p "O que fazer? Configurar a nova régua de novos leads do produto IPA CLUB Link da…" at bounding box center [197, 239] width 321 height 80
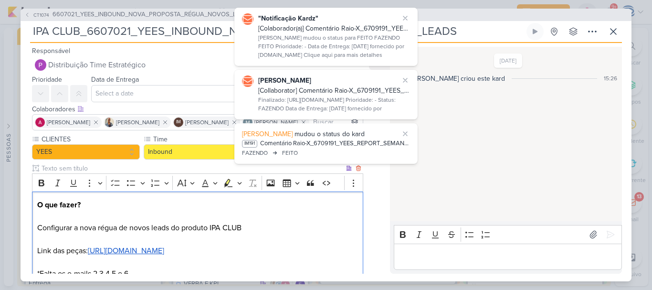
scroll to position [66, 0]
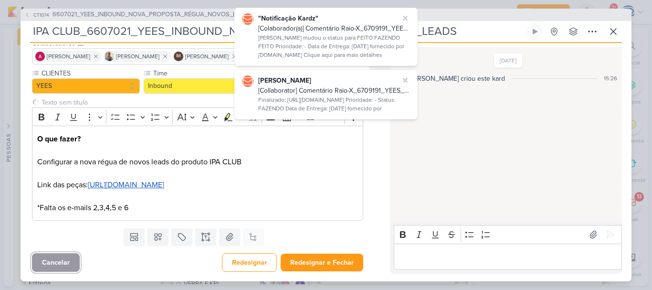
click at [36, 262] on button "Cancelar" at bounding box center [56, 262] width 48 height 19
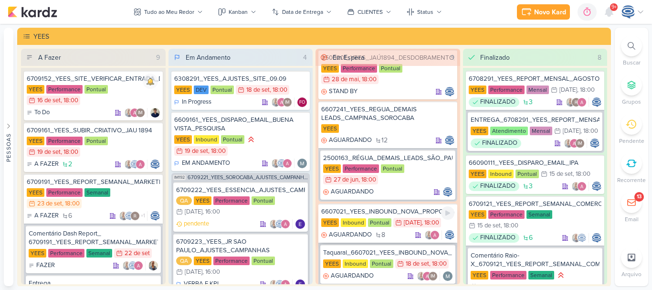
click at [397, 212] on div "6607021_YEES_INBOUND_NOVA_PROPOSTA_RÉGUA_NOVOS_LEADS" at bounding box center [387, 211] width 133 height 9
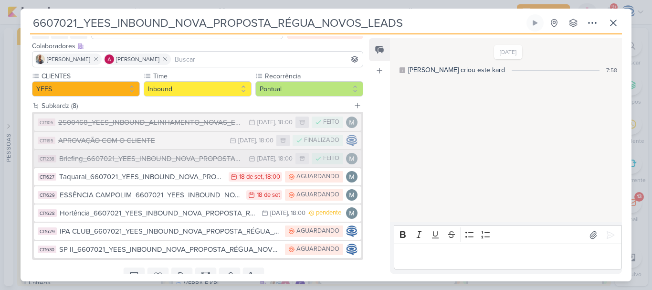
scroll to position [94, 0]
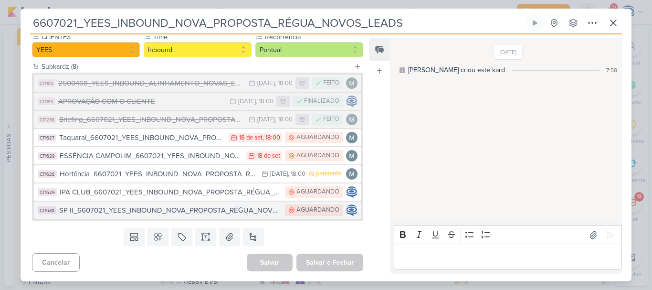
click at [140, 205] on div "SP II_6607021_YEES_INBOUND_NOVA_PROPOSTA_RÉGUA_NOVOS_LEADS" at bounding box center [169, 210] width 221 height 11
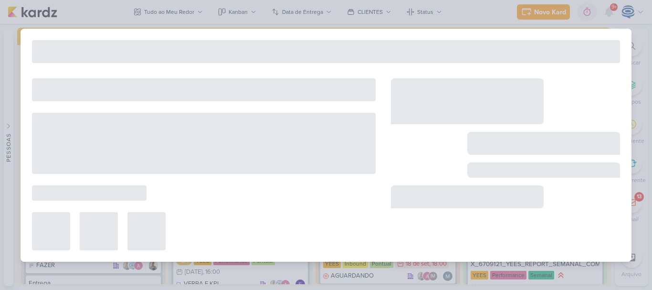
type input "SP II_6607021_YEES_INBOUND_NOVA_PROPOSTA_RÉGUA_NOVOS_LEADS"
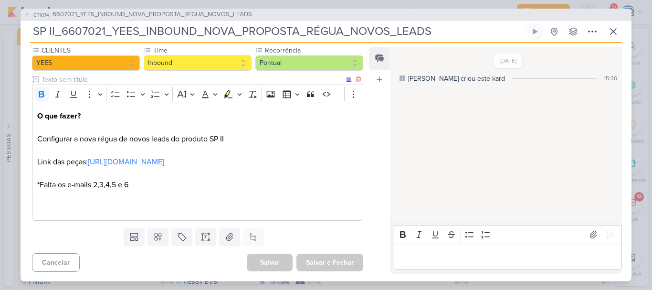
scroll to position [0, 0]
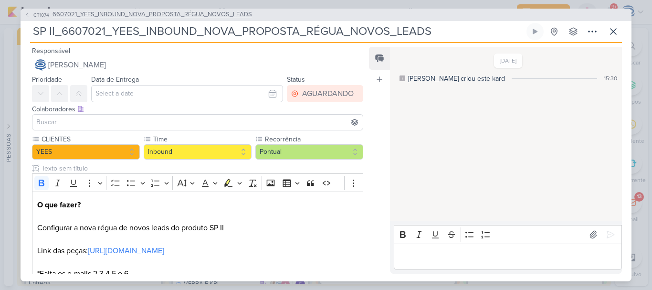
click at [213, 14] on span "6607021_YEES_INBOUND_NOVA_PROPOSTA_RÉGUA_NOVOS_LEADS" at bounding box center [153, 15] width 200 height 10
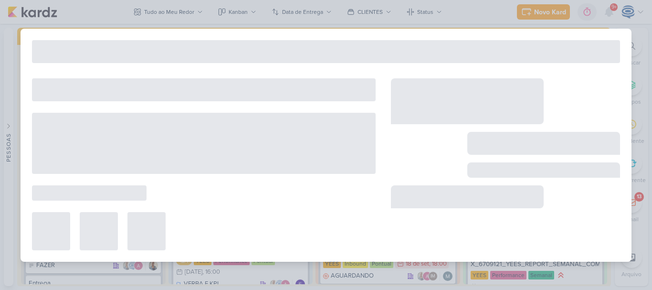
type input "6607021_YEES_INBOUND_NOVA_PROPOSTA_RÉGUA_NOVOS_LEADS"
type input "11 de julho de 2025 às 18:00"
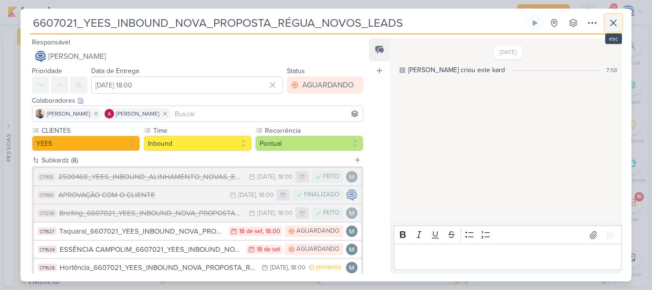
click at [614, 23] on icon at bounding box center [614, 23] width 6 height 6
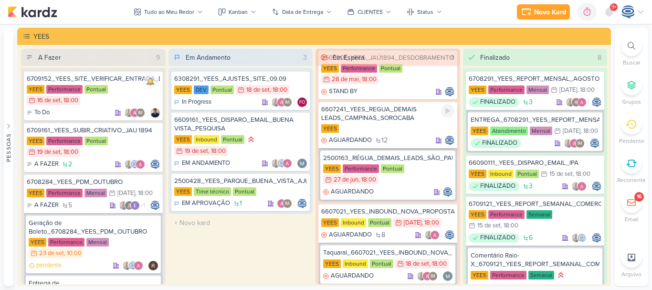
click at [413, 117] on div "6607241_YEES_REGUA_DEMAIS LEADS_CAMPINAS_SOROCABA" at bounding box center [387, 113] width 133 height 17
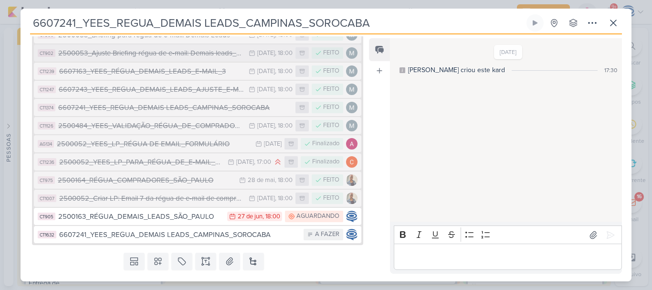
scroll to position [145, 0]
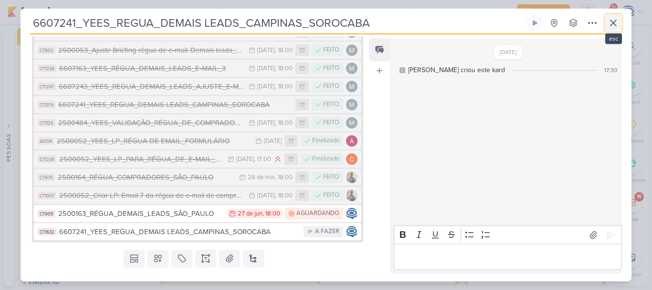
click at [611, 20] on icon at bounding box center [613, 22] width 11 height 11
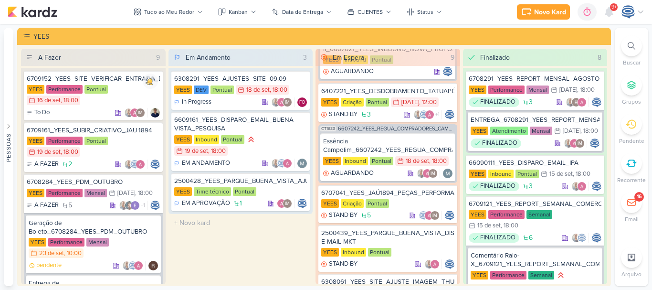
scroll to position [375, 0]
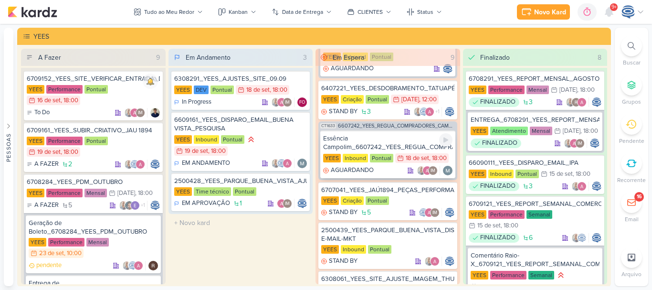
click at [396, 145] on div "Essência Campolim_6607242_YEES_REGUA_COMPRADORES_CAMPINAS_SOROCABA" at bounding box center [387, 142] width 129 height 17
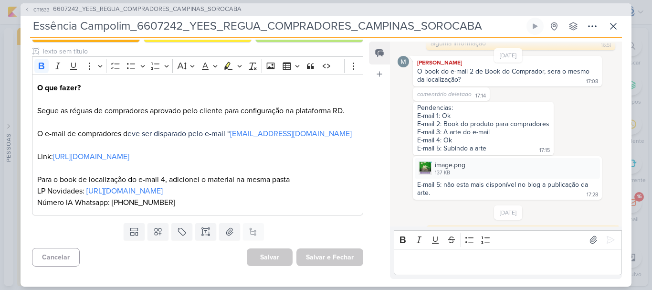
scroll to position [200, 0]
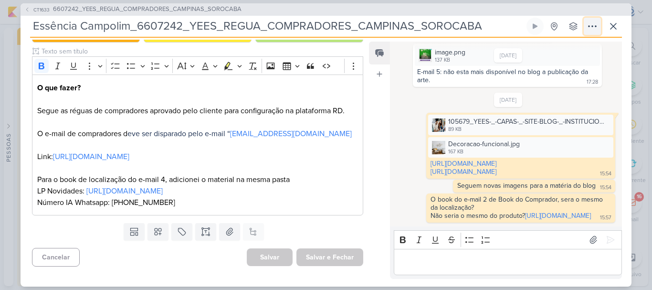
click at [589, 22] on icon at bounding box center [592, 26] width 11 height 11
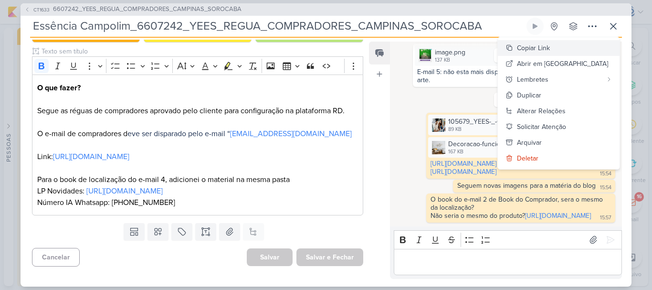
click at [550, 43] on div "Copiar Link" at bounding box center [533, 48] width 33 height 10
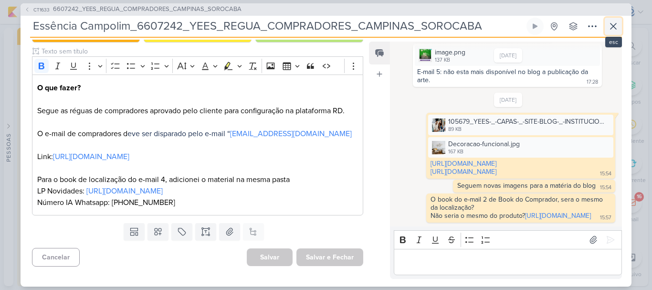
click at [611, 27] on icon at bounding box center [613, 26] width 11 height 11
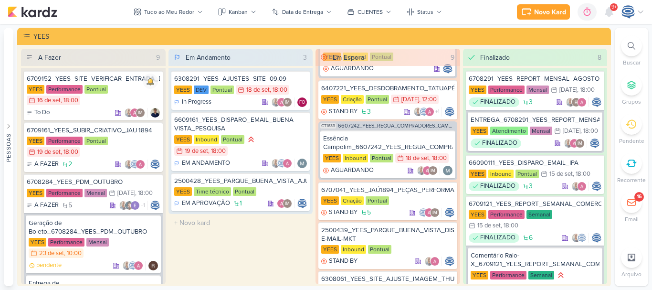
click at [631, 47] on icon at bounding box center [632, 46] width 8 height 8
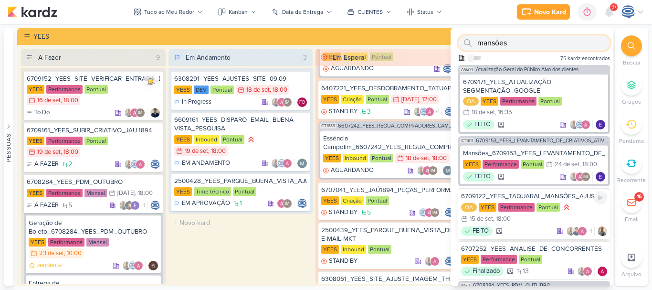
type input "mansões"
click at [542, 191] on div "6709122_YEES_TAQUARAL_MANSÕES_AJUSTE_CAMPANHA_MIA QA YEES Performance Pontual 1…" at bounding box center [534, 213] width 152 height 51
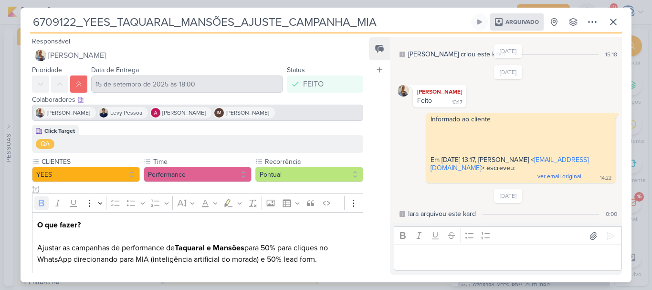
scroll to position [66, 0]
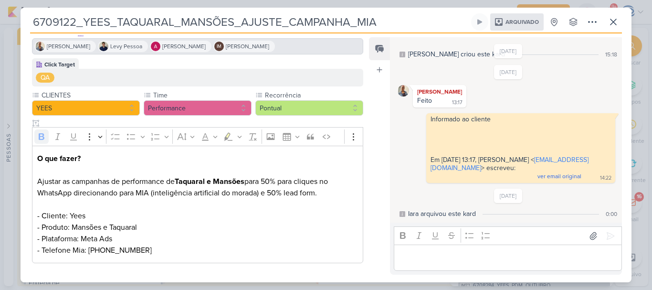
click at [526, 25] on span "Arquivado" at bounding box center [522, 22] width 33 height 6
click at [590, 25] on icon at bounding box center [592, 21] width 11 height 11
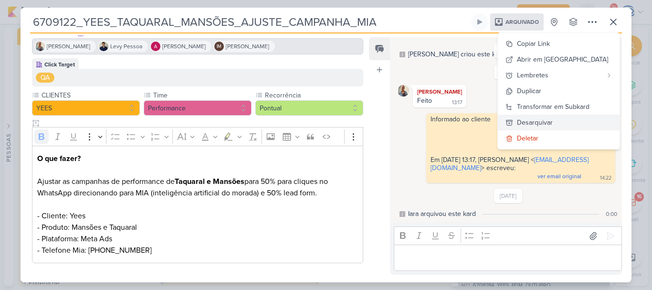
click at [553, 123] on div "Desarquivar" at bounding box center [535, 122] width 36 height 10
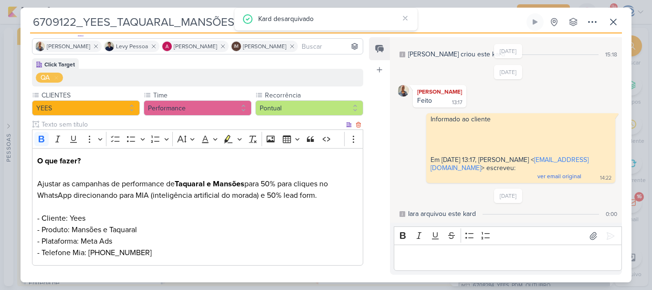
scroll to position [112, 0]
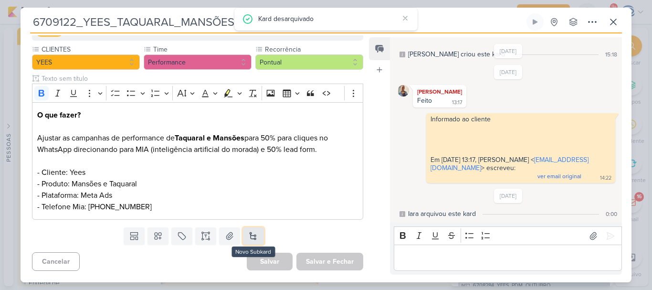
click at [254, 242] on button at bounding box center [253, 235] width 21 height 17
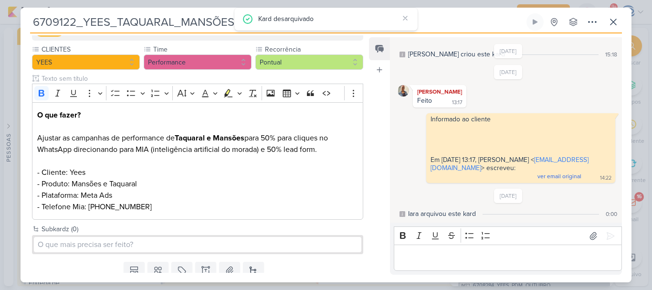
drag, startPoint x: 444, startPoint y: 21, endPoint x: 29, endPoint y: 26, distance: 415.4
click at [29, 26] on div "6709122_YEES_TAQUARAL_MANSÕES_AJUSTE_CAMPANHA_MIA Criado por mim nenhum grupo d…" at bounding box center [326, 147] width 611 height 269
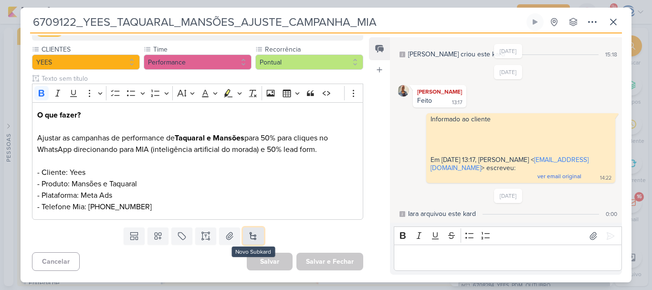
click at [252, 229] on button at bounding box center [253, 235] width 21 height 17
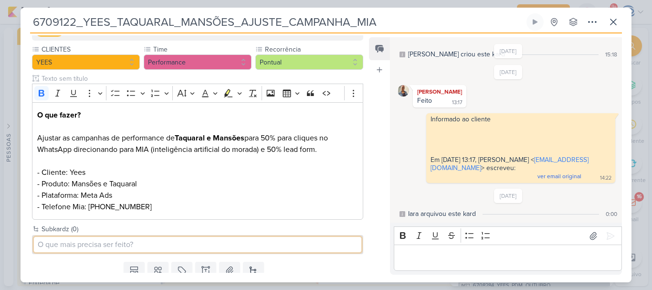
paste input "6709122_YEES_TAQUARAL_MANSÕES_AJUSTE_CAMPANHA_MIA"
click at [68, 241] on input "6709122_YEES_TAQUARAL_MANSÕES_AJUSTE_CAMPANHA_MIA" at bounding box center [198, 244] width 328 height 15
click at [39, 243] on input "6709122_YEES_TAQUARAL_MANSÕES_AJUSTE_CAMPANHA_MIA" at bounding box center [198, 244] width 328 height 15
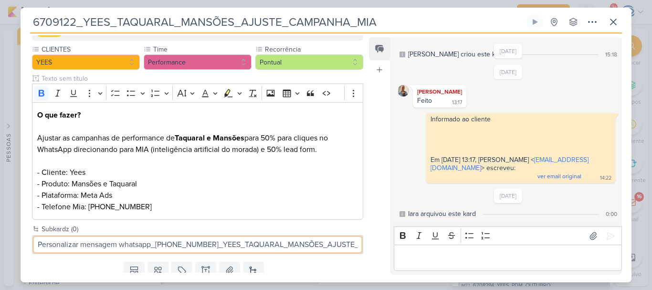
type input "Personalizar mensagem whatsapp_[PHONE_NUMBER]_YEES_TAQUARAL_MANSÕES_AJUSTE_CAMP…"
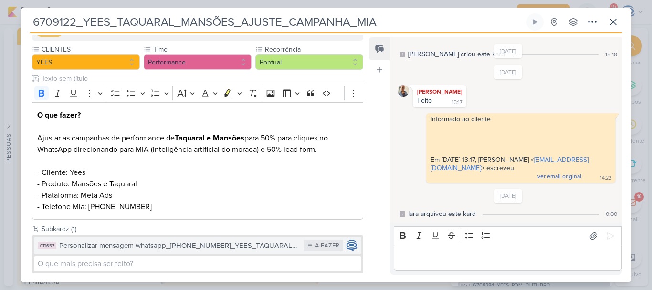
click at [71, 247] on div "Personalizar mensagem whatsapp_[PHONE_NUMBER]_YEES_TAQUARAL_MANSÕES_AJUSTE_CAMP…" at bounding box center [179, 245] width 240 height 11
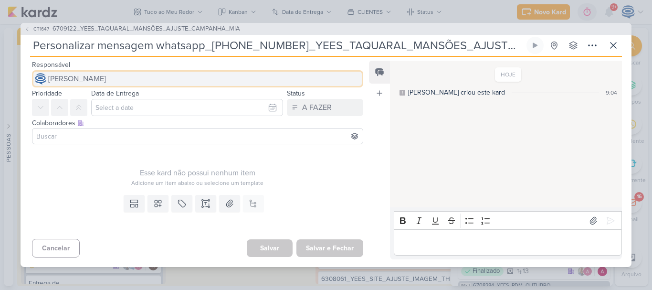
click at [153, 77] on button "[PERSON_NAME]" at bounding box center [197, 78] width 331 height 17
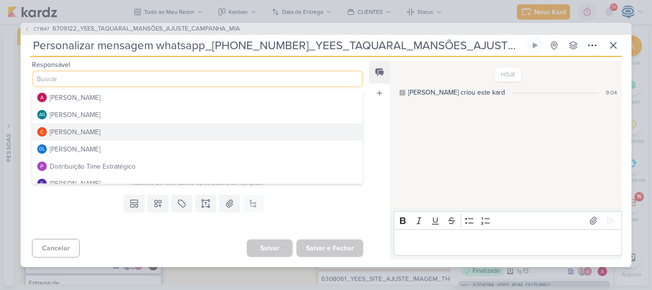
scroll to position [16, 0]
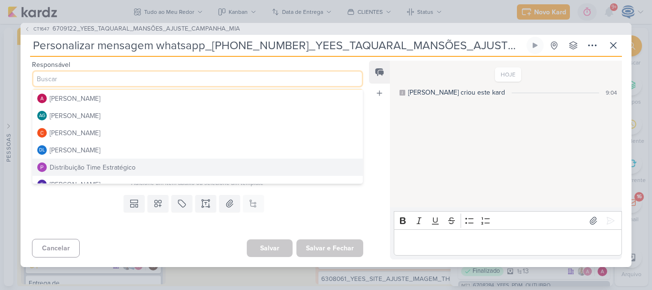
click at [134, 169] on div "Distribuição Time Estratégico" at bounding box center [93, 167] width 86 height 10
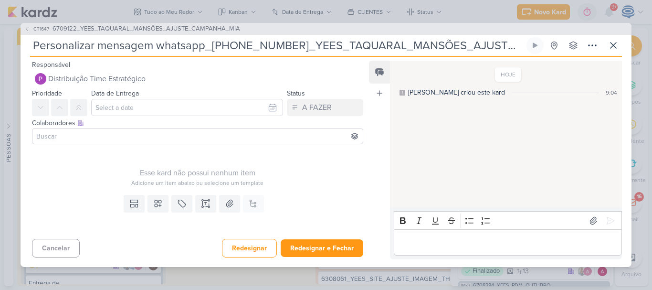
click at [137, 137] on input at bounding box center [197, 135] width 327 height 11
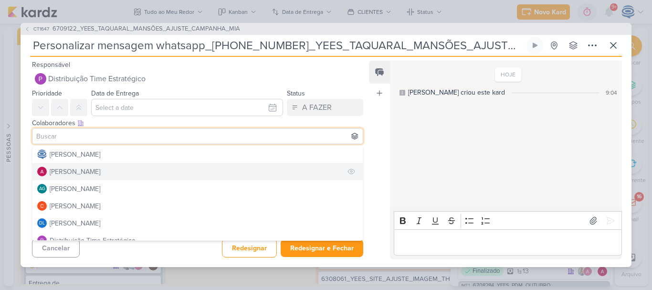
click at [110, 171] on button "[PERSON_NAME]" at bounding box center [197, 171] width 330 height 17
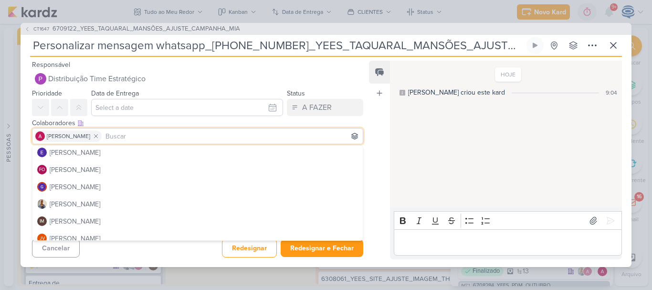
scroll to position [106, 0]
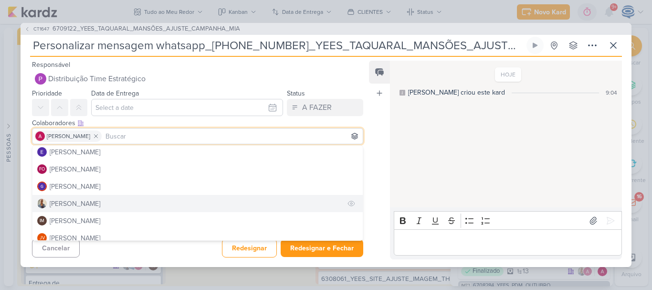
click at [105, 207] on button "[PERSON_NAME]" at bounding box center [197, 203] width 330 height 17
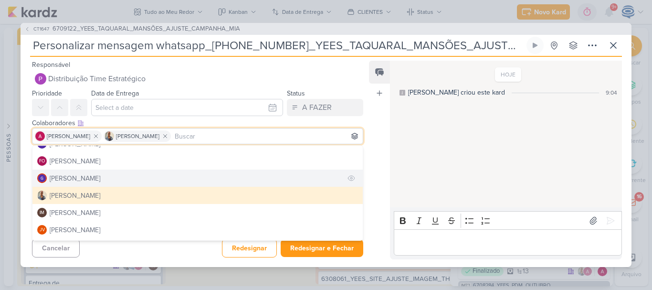
scroll to position [115, 0]
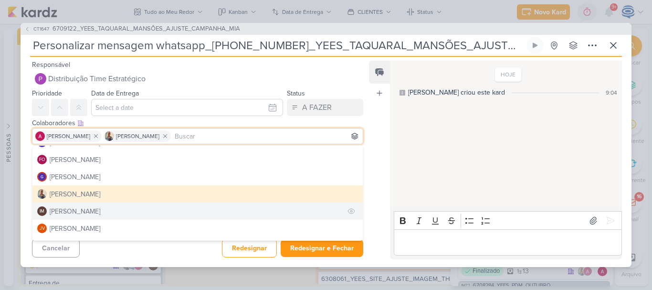
click at [100, 214] on div "[PERSON_NAME]" at bounding box center [75, 211] width 51 height 10
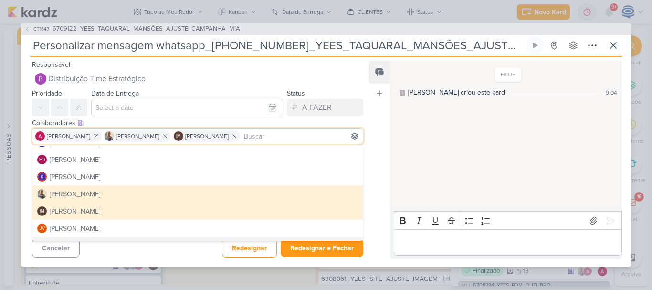
click at [140, 254] on div "Cancelar Redesignar Redesignar e Fechar Ctrl + Enter" at bounding box center [194, 247] width 347 height 24
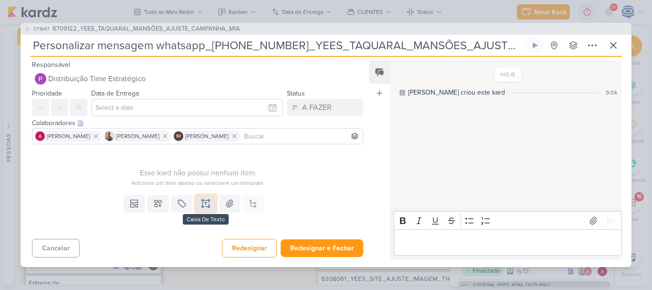
click at [201, 198] on button at bounding box center [205, 203] width 21 height 17
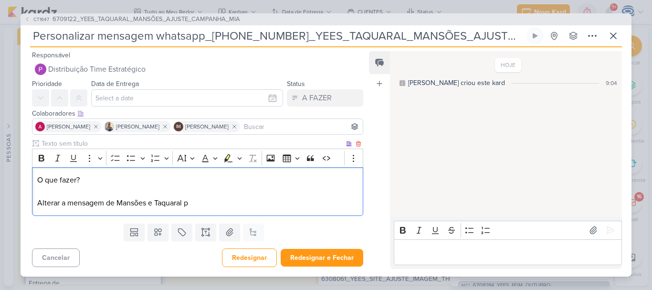
click at [115, 205] on p "O que fazer? Alterar a mensagem de Mansões e Taquaral p" at bounding box center [197, 191] width 321 height 34
click at [238, 200] on p "O que fazer? Alterar a mensagem de whatsapp de Mansões e Taquaral p" at bounding box center [197, 191] width 321 height 34
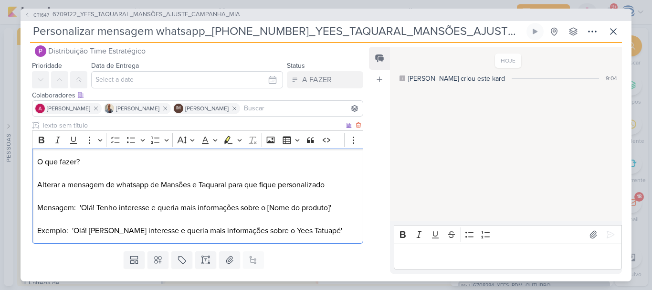
scroll to position [15, 0]
drag, startPoint x: 93, startPoint y: 157, endPoint x: 29, endPoint y: 156, distance: 64.0
click at [29, 156] on div "Clique para deixar o item visível somente à membros da sua organização Rich Tex…" at bounding box center [194, 182] width 347 height 127
click at [40, 138] on icon "Editor toolbar" at bounding box center [42, 139] width 6 height 7
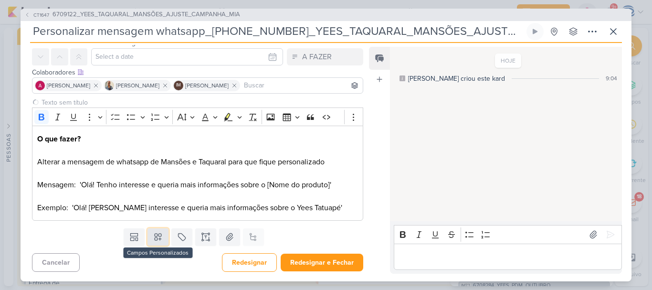
click at [155, 232] on button at bounding box center [158, 236] width 21 height 17
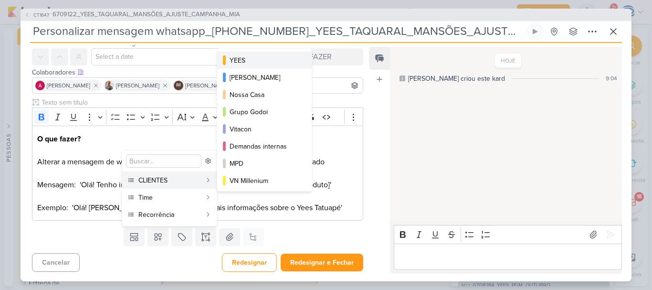
click at [245, 60] on div "YEES" at bounding box center [265, 60] width 71 height 10
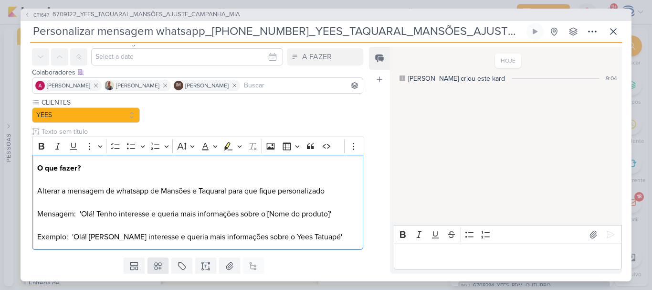
drag, startPoint x: 162, startPoint y: 239, endPoint x: 160, endPoint y: 260, distance: 20.7
click at [160, 260] on div "Responsável Distribuição Time Estratégico Caroline Traven De Andrade Alessandra…" at bounding box center [194, 159] width 347 height 229
click at [160, 260] on button at bounding box center [158, 265] width 21 height 17
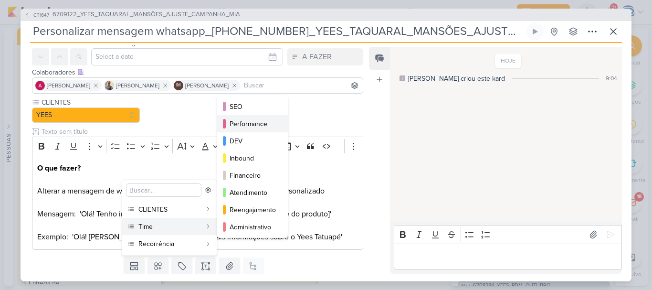
click at [250, 125] on div "Performance" at bounding box center [253, 124] width 47 height 10
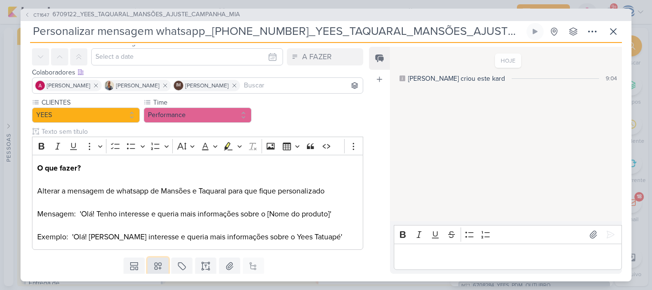
click at [154, 272] on button at bounding box center [158, 265] width 21 height 17
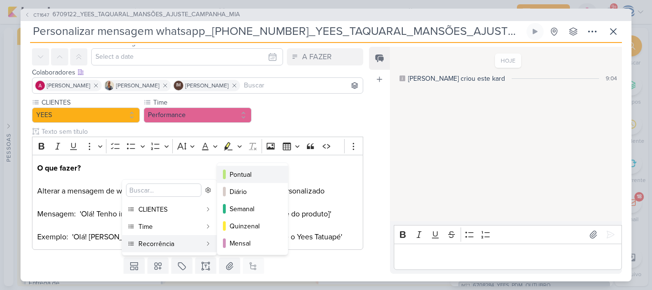
click at [254, 176] on div "Pontual" at bounding box center [253, 174] width 47 height 10
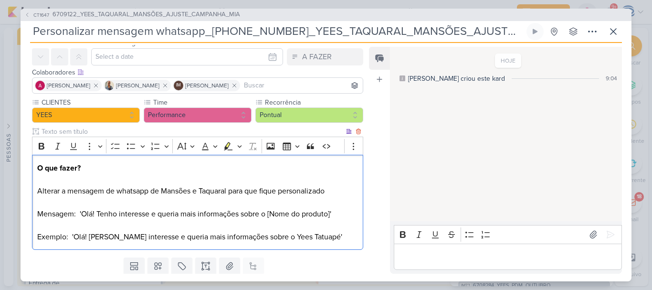
click at [306, 215] on p "O que fazer? Alterar a mensagem de whatsapp de Mansões e Taquaral para que fiqu…" at bounding box center [197, 202] width 321 height 80
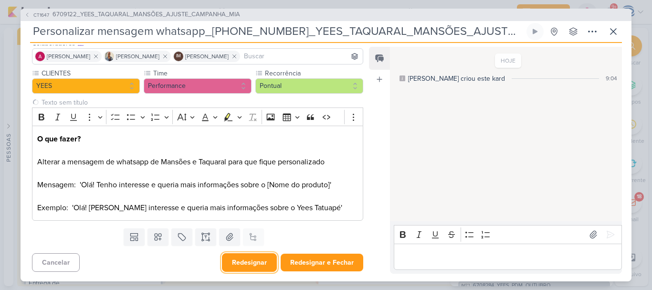
click at [255, 264] on button "Redesignar" at bounding box center [249, 262] width 55 height 19
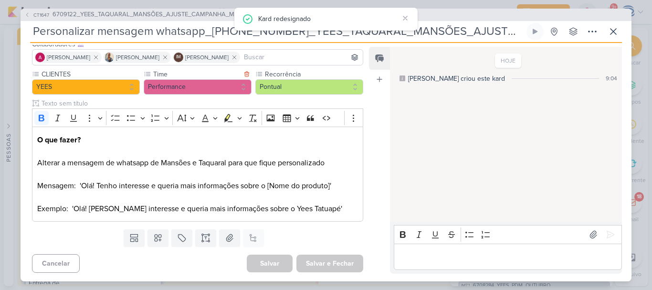
scroll to position [0, 0]
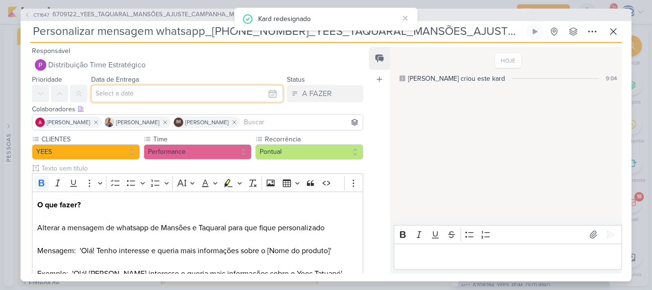
click at [156, 89] on input "text" at bounding box center [187, 93] width 192 height 17
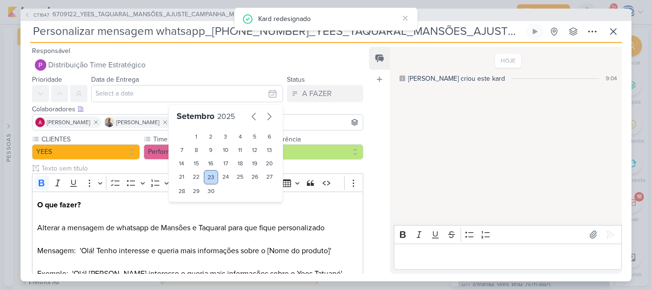
click at [204, 181] on div "23" at bounding box center [211, 177] width 15 height 14
type input "23 de setembro de 2025 às 23:59"
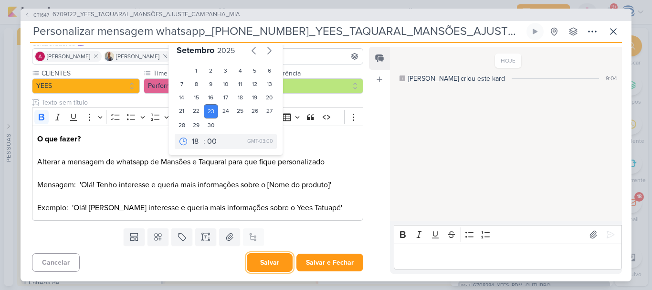
click at [272, 260] on button "Salvar" at bounding box center [270, 262] width 46 height 19
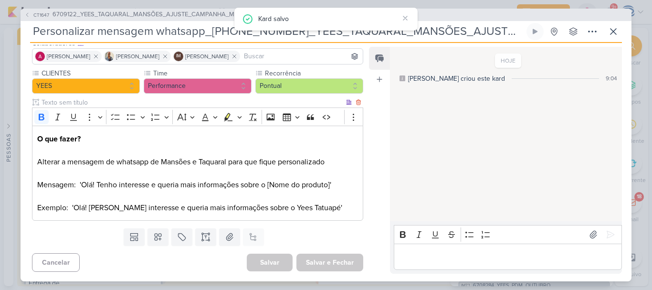
scroll to position [0, 0]
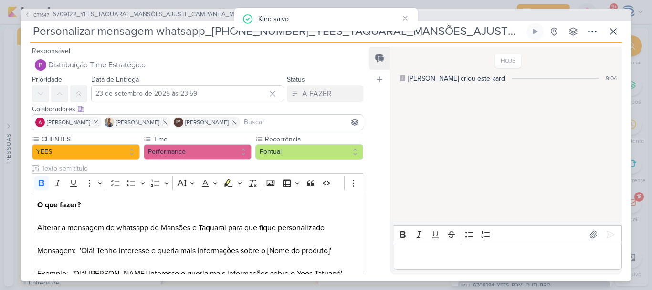
drag, startPoint x: 32, startPoint y: 31, endPoint x: 541, endPoint y: 18, distance: 509.6
click at [541, 18] on div "CT1647 6709122_YEES_TAQUARAL_MANSÕES_AJUSTE_CAMPANHA_MIA Personalizar mensagem …" at bounding box center [326, 145] width 611 height 273
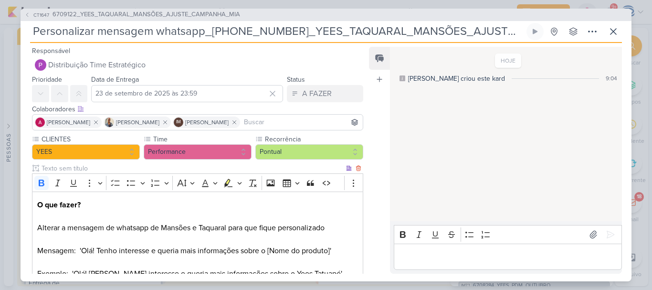
scroll to position [66, 0]
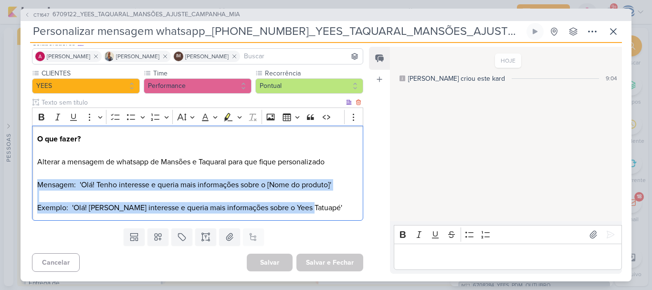
drag, startPoint x: 35, startPoint y: 182, endPoint x: 319, endPoint y: 208, distance: 284.8
click at [319, 208] on div "O que fazer? Alterar a mensagem de whatsapp de Mansões e Taquaral para que fiqu…" at bounding box center [197, 173] width 331 height 95
copy p "Mensagem: 'Olá! Tenho interesse e queria mais informações sobre o [Nome do prod…"
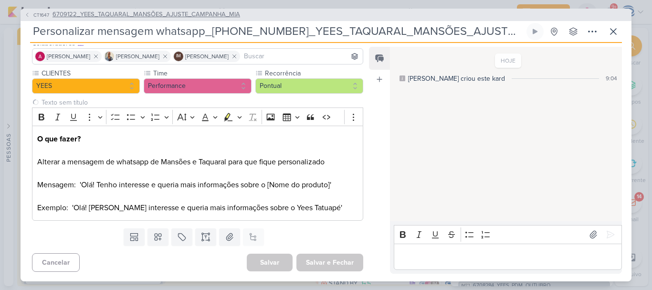
click at [225, 16] on span "6709122_YEES_TAQUARAL_MANSÕES_AJUSTE_CAMPANHA_MIA" at bounding box center [147, 15] width 188 height 10
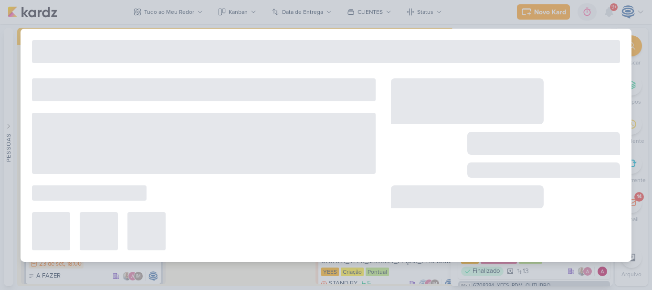
type input "6709122_YEES_TAQUARAL_MANSÕES_AJUSTE_CAMPANHA_MIA"
type input "15 de setembro de 2025 às 18:00"
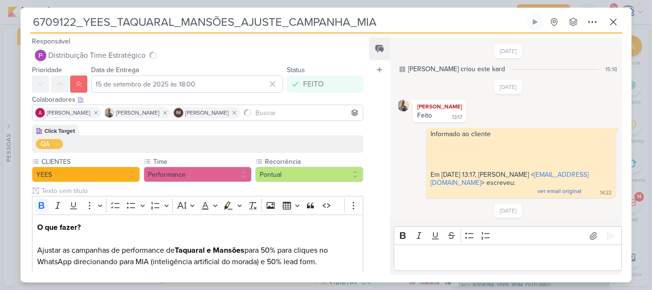
scroll to position [51, 0]
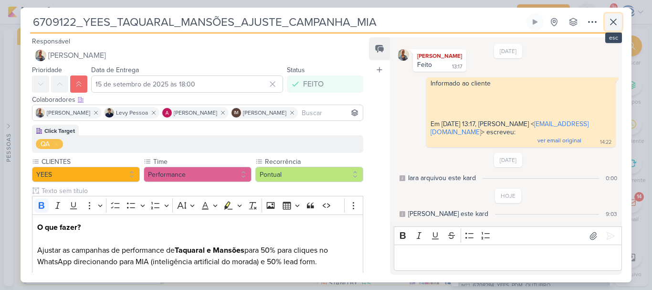
click at [611, 17] on icon at bounding box center [613, 21] width 11 height 11
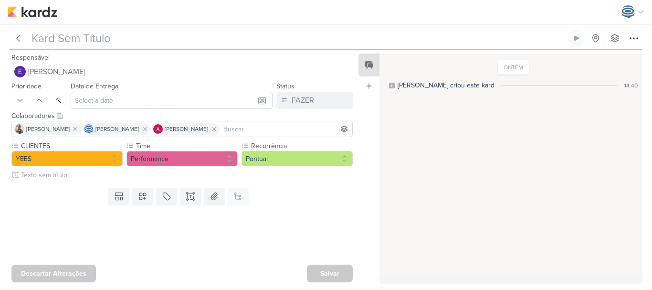
type input "6709226_YEES_JJR BUENA_AJUSTES_CAMPANHA"
type input "25 de setembro de 2025 às 16:00"
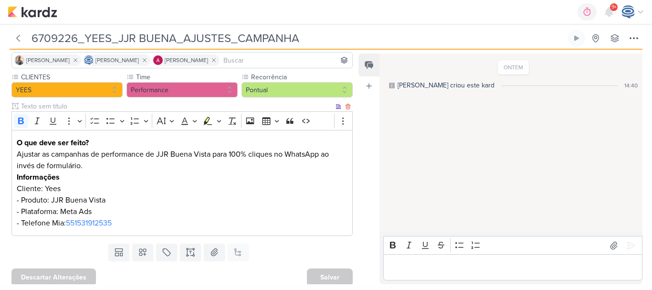
scroll to position [68, 0]
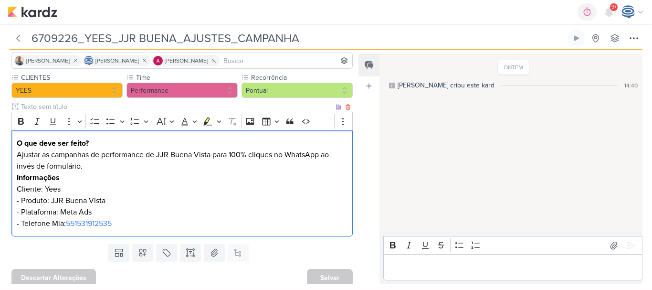
click at [150, 222] on p "Ajustar as campanhas de performance de JJR Buena Vista para 100% cliques no Wha…" at bounding box center [182, 189] width 331 height 80
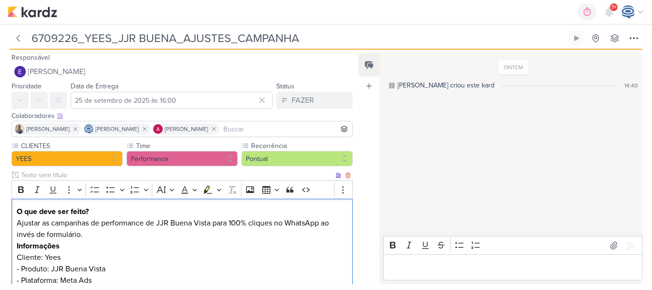
scroll to position [108, 0]
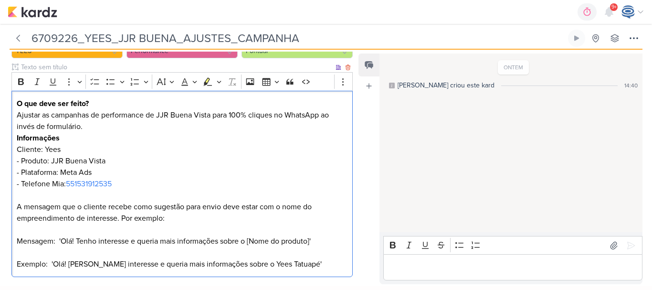
drag, startPoint x: 180, startPoint y: 223, endPoint x: 121, endPoint y: 220, distance: 58.3
click at [121, 220] on p "Ajustar as campanhas de performance de JJR Buena Vista para 100% cliques no Wha…" at bounding box center [182, 189] width 331 height 160
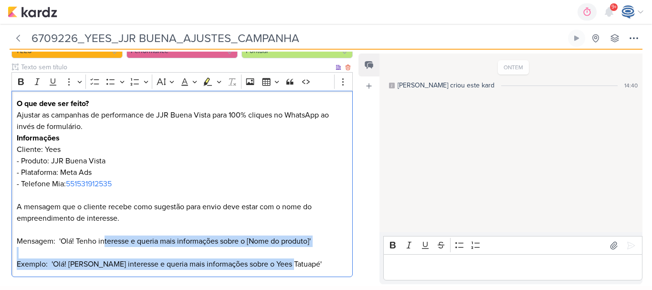
drag, startPoint x: 103, startPoint y: 243, endPoint x: 314, endPoint y: 264, distance: 212.1
click at [314, 264] on p "Ajustar as campanhas de performance de JJR Buena Vista para 100% cliques no Wha…" at bounding box center [182, 189] width 331 height 160
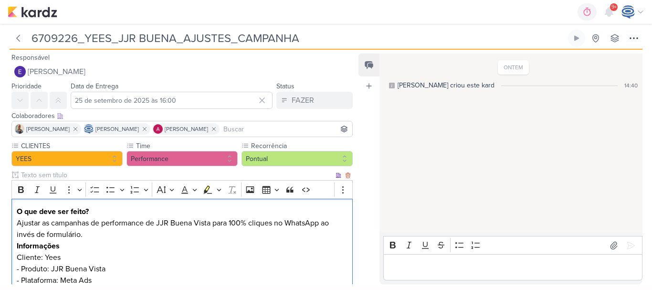
scroll to position [154, 0]
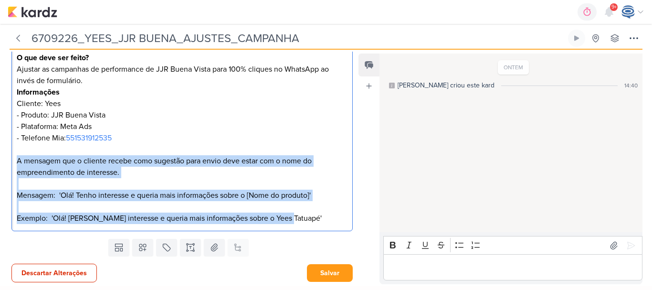
drag, startPoint x: 321, startPoint y: 222, endPoint x: 14, endPoint y: 160, distance: 313.0
click at [14, 160] on div "O que deve ser feito? Ajustar as campanhas de performance de JJR Buena Vista pa…" at bounding box center [181, 138] width 341 height 187
copy p "A mensagem que o cliente recebe como sugestão para envio deve estar com o nome …"
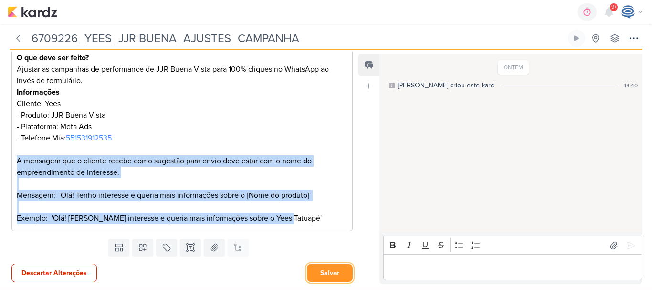
click at [328, 272] on button "Salvar" at bounding box center [330, 273] width 46 height 18
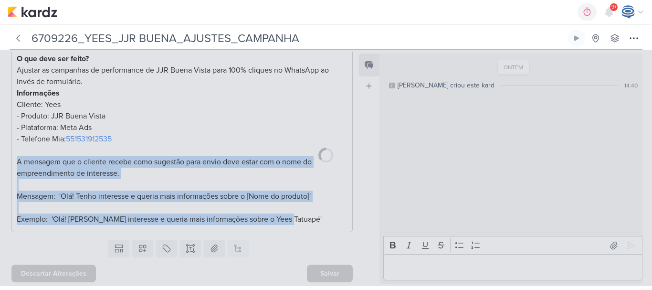
scroll to position [153, 0]
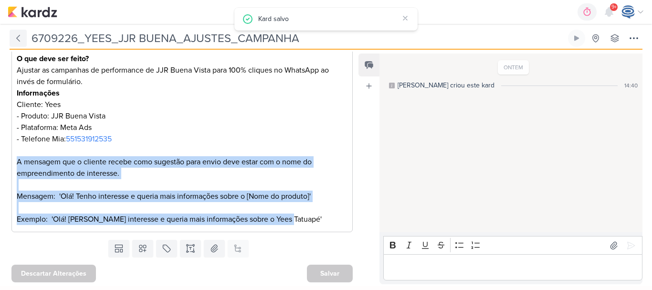
click at [19, 40] on icon at bounding box center [18, 38] width 10 height 10
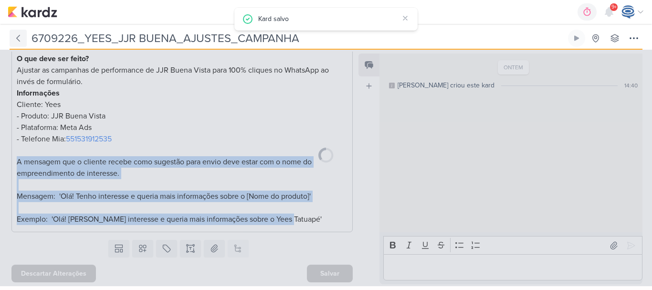
type input "6709221_YEES_SOROCABA_AJUSTES_CAMPANHAS_MIA"
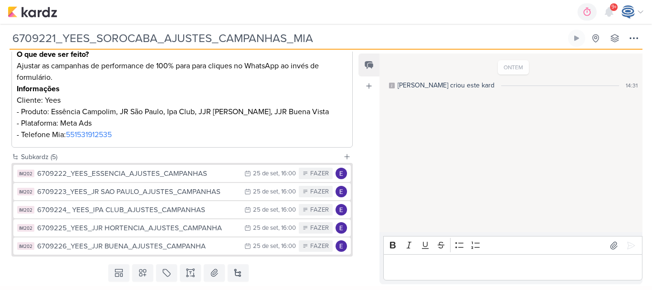
scroll to position [162, 0]
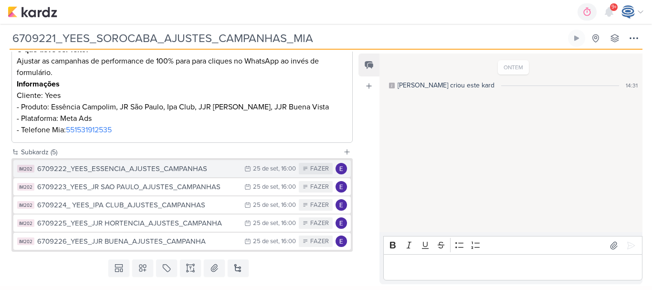
click at [186, 170] on div "6709222_YEES_ESSENCIA_AJUSTES_CAMPANHAS" at bounding box center [138, 168] width 202 height 11
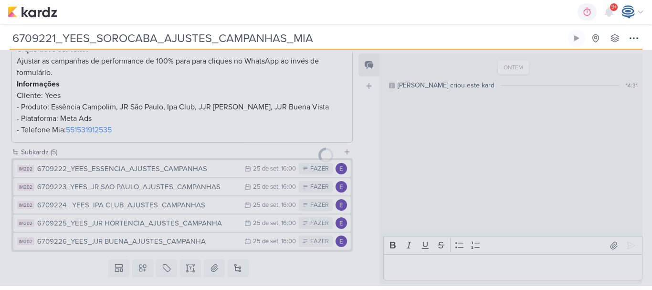
type input "6709222_YEES_ESSENCIA_AJUSTES_CAMPANHAS"
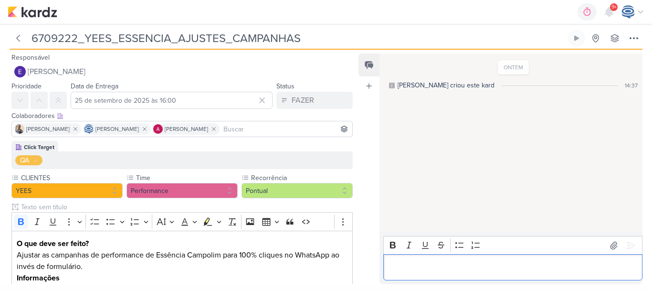
click at [448, 272] on p "Editor editing area: main" at bounding box center [513, 267] width 249 height 11
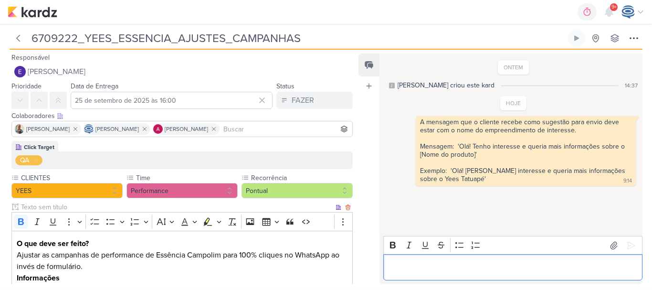
scroll to position [105, 0]
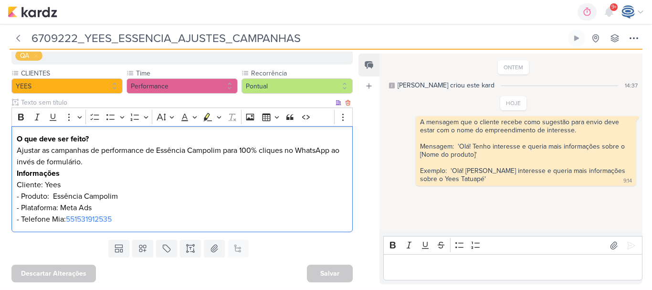
click at [130, 220] on p "Ajustar as campanhas de performance de Essência Campolim para 100% cliques no W…" at bounding box center [182, 185] width 331 height 80
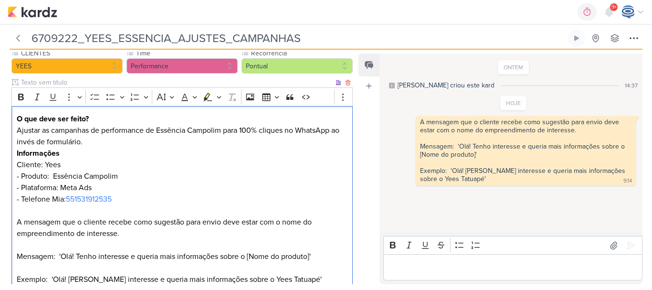
scroll to position [186, 0]
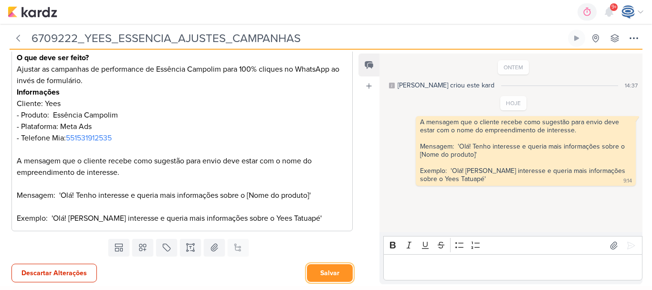
click at [313, 269] on button "Salvar" at bounding box center [330, 273] width 46 height 18
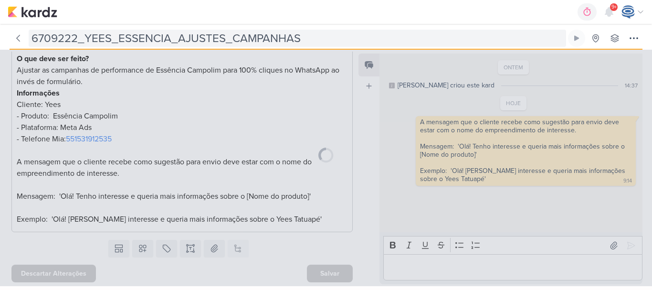
scroll to position [185, 0]
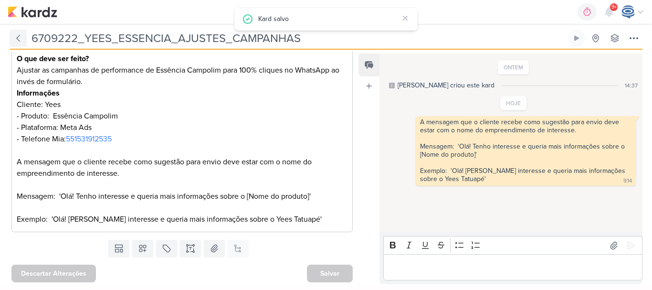
click at [20, 40] on icon at bounding box center [18, 38] width 10 height 10
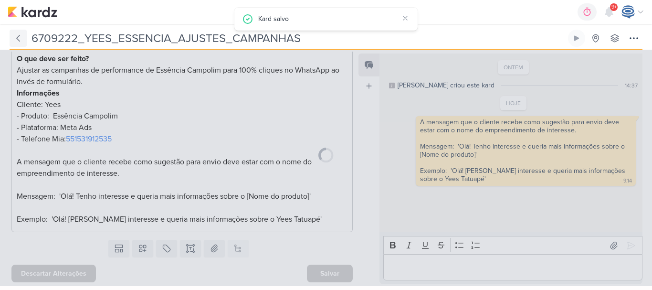
type input "6709221_YEES_SOROCABA_AJUSTES_CAMPANHAS_MIA"
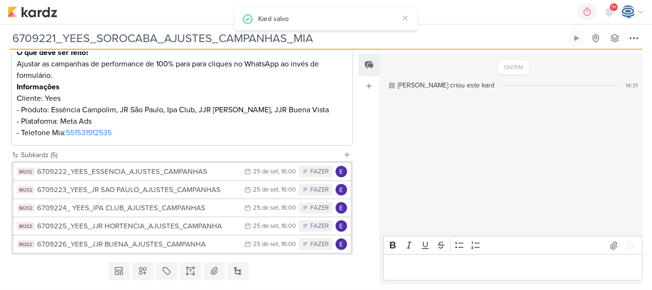
scroll to position [181, 0]
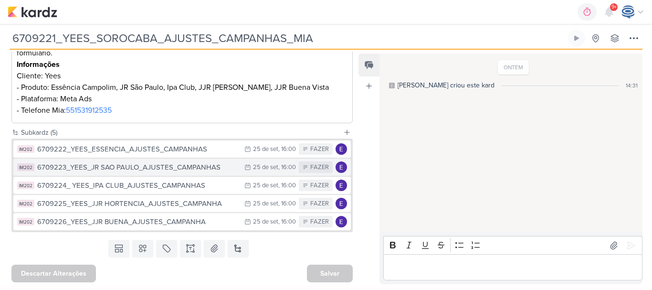
click at [154, 172] on div "6709223_YEES_JR SAO PAULO_AJUSTES_CAMPANHAS" at bounding box center [138, 167] width 202 height 11
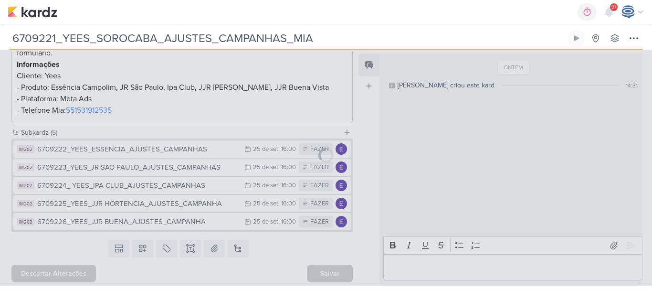
type input "6709223_YEES_JR SAO PAULO_AJUSTES_CAMPANHAS"
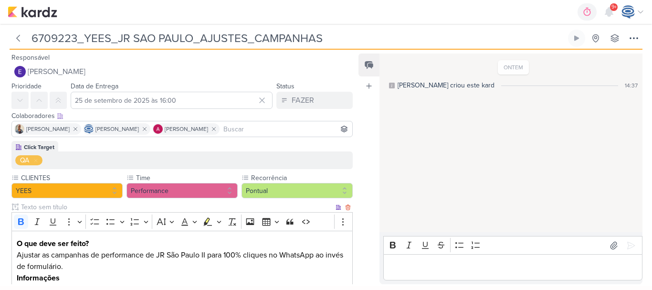
scroll to position [105, 0]
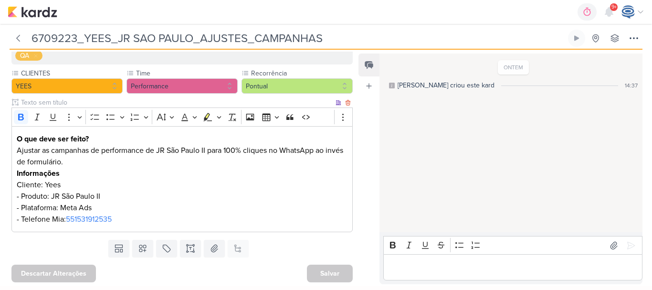
click at [217, 216] on p "Ajustar as campanhas de performance de JR São Paulo II para 100% cliques no Wha…" at bounding box center [182, 185] width 331 height 80
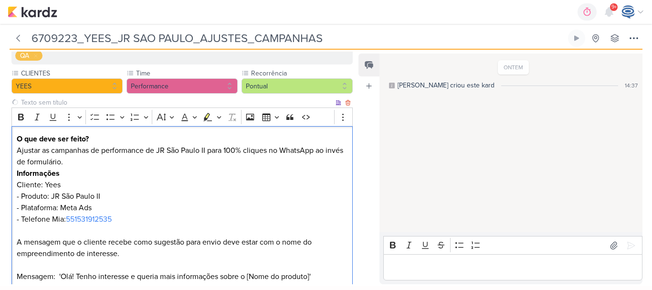
scroll to position [125, 0]
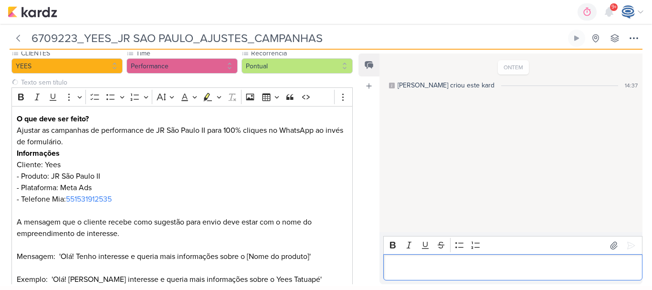
click at [450, 270] on p "Editor editing area: main" at bounding box center [513, 267] width 249 height 11
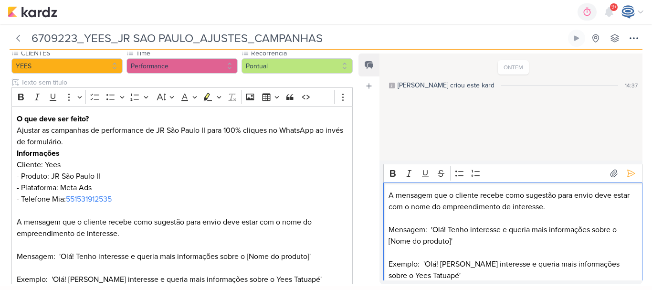
scroll to position [186, 0]
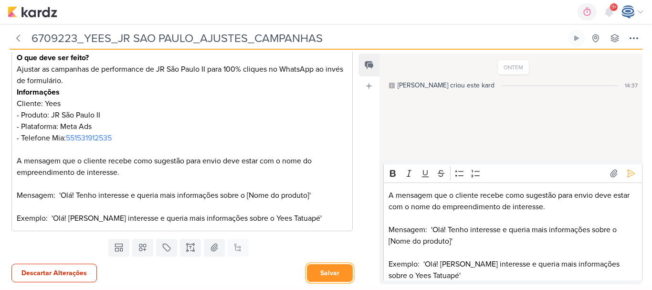
click at [327, 278] on button "Salvar" at bounding box center [330, 273] width 46 height 18
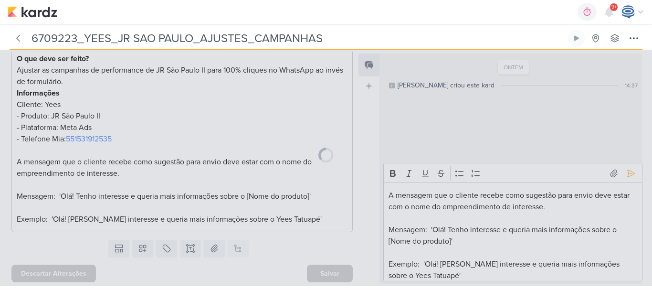
scroll to position [185, 0]
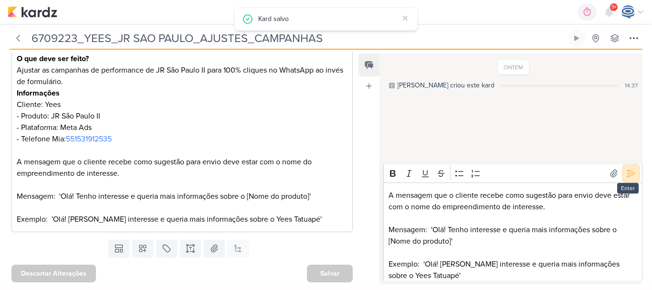
click at [629, 174] on icon at bounding box center [631, 174] width 10 height 10
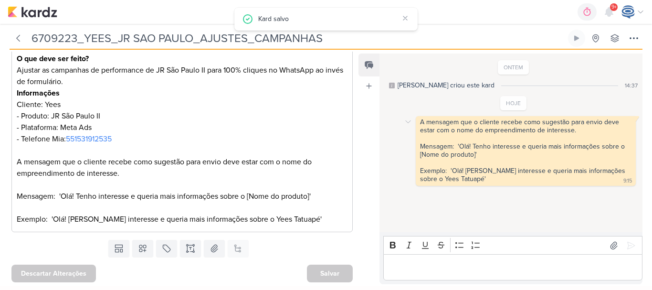
scroll to position [0, 0]
click at [17, 38] on icon at bounding box center [18, 38] width 3 height 6
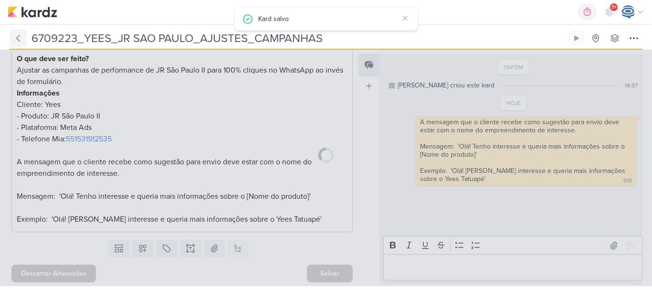
type input "6709221_YEES_SOROCABA_AJUSTES_CAMPANHAS_MIA"
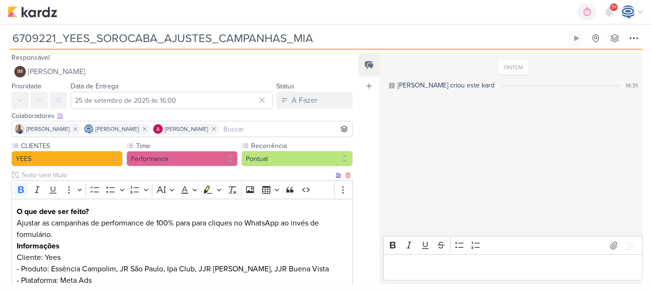
scroll to position [181, 0]
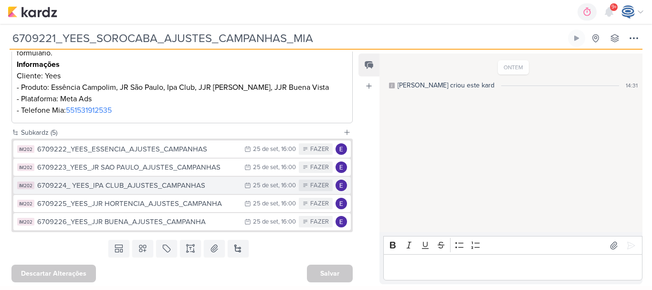
click at [198, 188] on div "6709224_ YEES_IPA CLUB_AJUSTES_CAMPANHAS" at bounding box center [138, 185] width 202 height 11
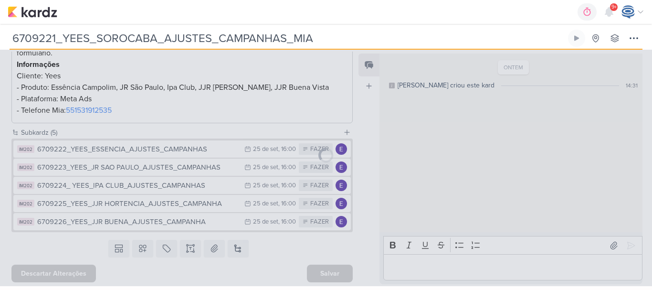
type input "6709224_ YEES_IPA CLUB_AJUSTES_CAMPANHAS"
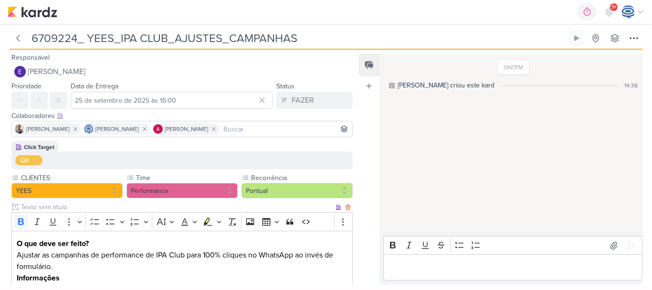
scroll to position [105, 0]
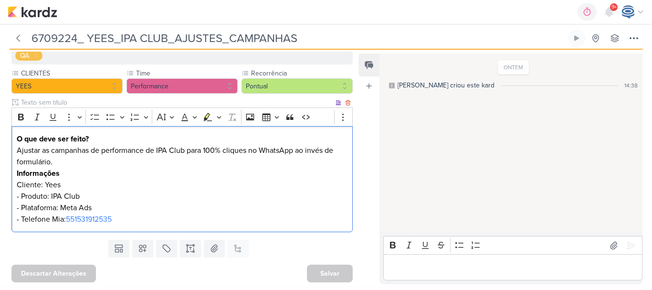
click at [132, 221] on p "Ajustar as campanhas de performance de IPA Club para 100% cliques no WhatsApp a…" at bounding box center [182, 185] width 331 height 80
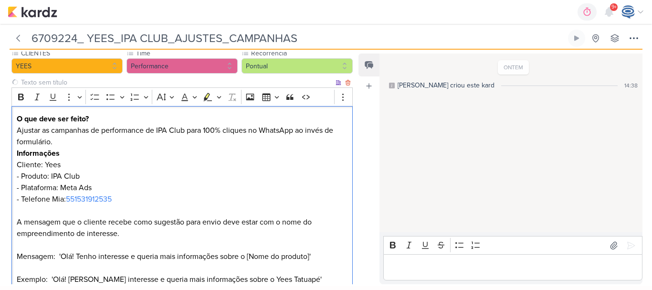
scroll to position [186, 0]
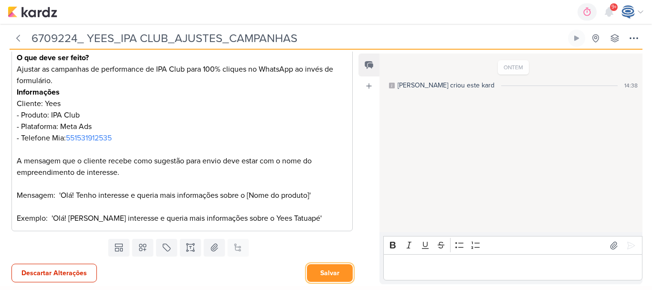
click at [339, 275] on button "Salvar" at bounding box center [330, 273] width 46 height 18
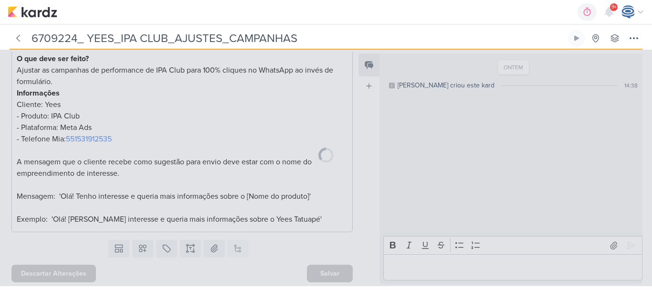
scroll to position [185, 0]
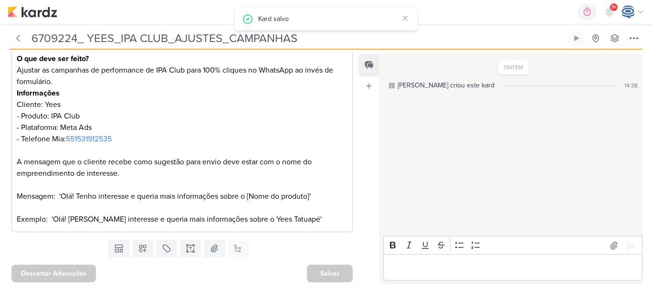
click at [423, 281] on div "6709224_ YEES_IPA CLUB_AJUSTES_CAMPANHAS Criado por Isabella nenhum grupo dispo…" at bounding box center [326, 155] width 652 height 262
click at [437, 267] on p "Editor editing area: main" at bounding box center [513, 267] width 249 height 11
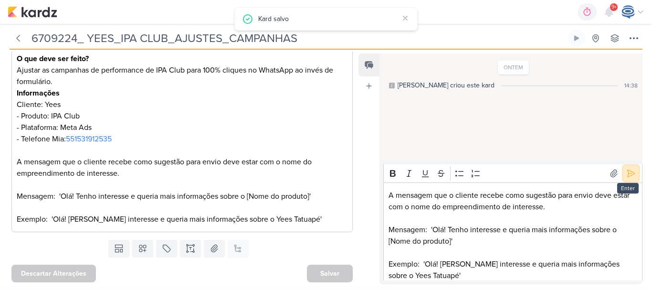
click at [630, 169] on icon at bounding box center [631, 174] width 10 height 10
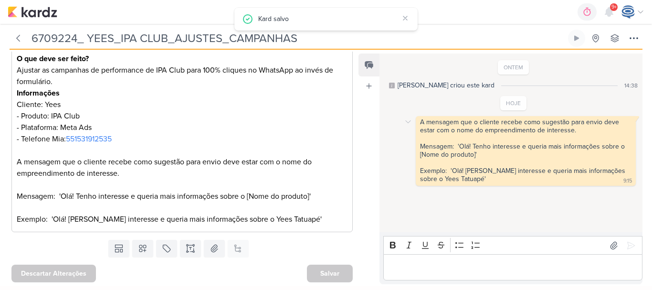
scroll to position [0, 0]
click at [17, 36] on icon at bounding box center [18, 38] width 10 height 10
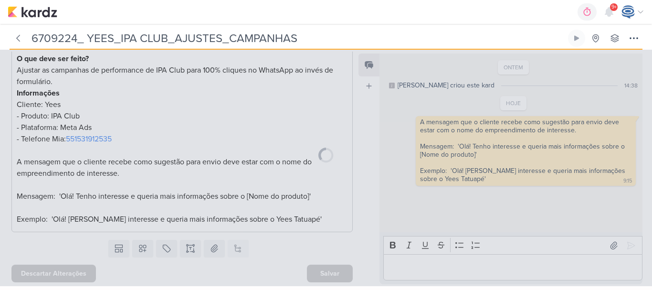
type input "6709221_YEES_SOROCABA_AJUSTES_CAMPANHAS_MIA"
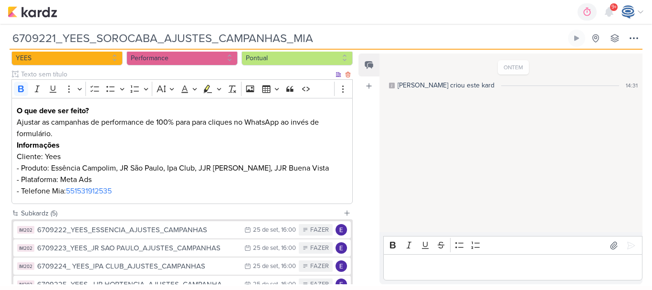
scroll to position [181, 0]
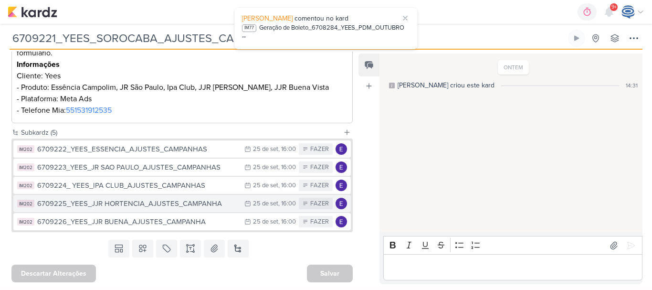
click at [158, 207] on div "6709225_YEES_JJR HORTENCIA_AJUSTES_CAMPANHA" at bounding box center [138, 203] width 202 height 11
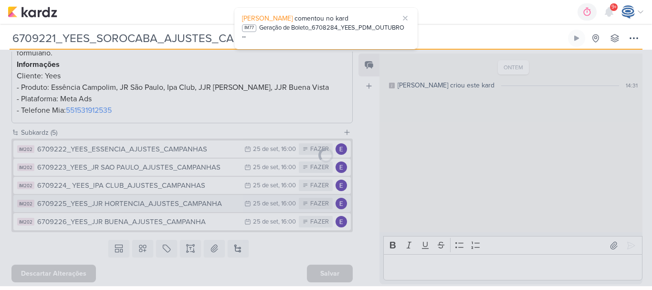
type input "6709225_YEES_JJR HORTENCIA_AJUSTES_CAMPANHA"
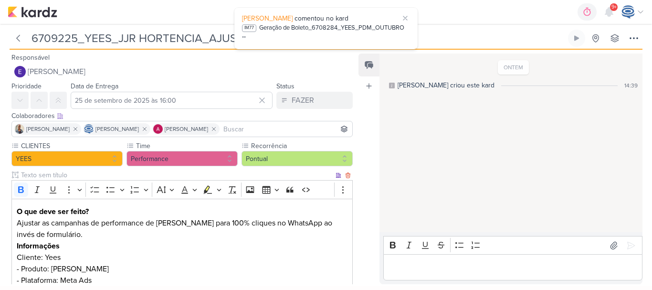
scroll to position [73, 0]
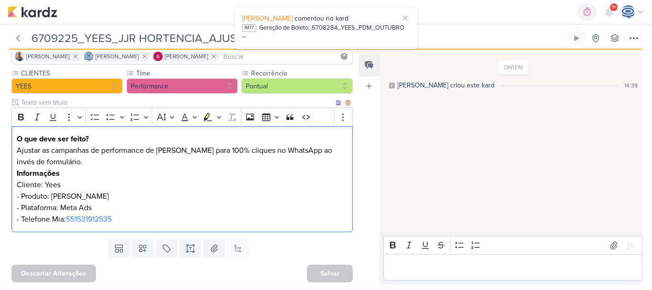
click at [202, 215] on p "Ajustar as campanhas de performance de JJR Hortencia para 100% cliques no Whats…" at bounding box center [182, 185] width 331 height 80
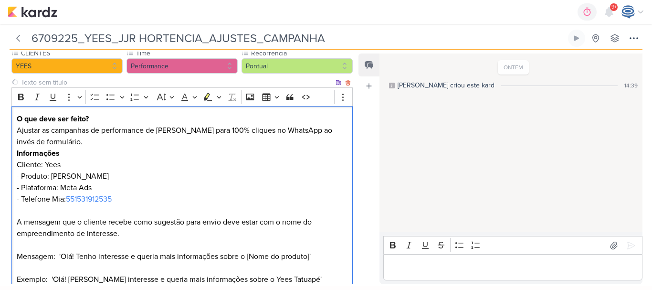
scroll to position [154, 0]
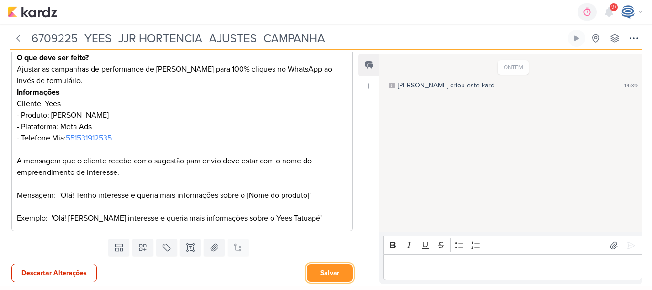
click at [329, 274] on button "Salvar" at bounding box center [330, 273] width 46 height 18
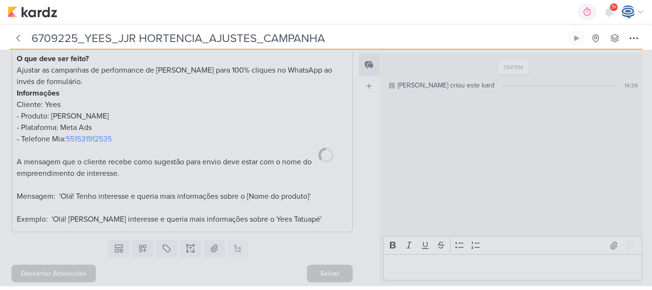
scroll to position [153, 0]
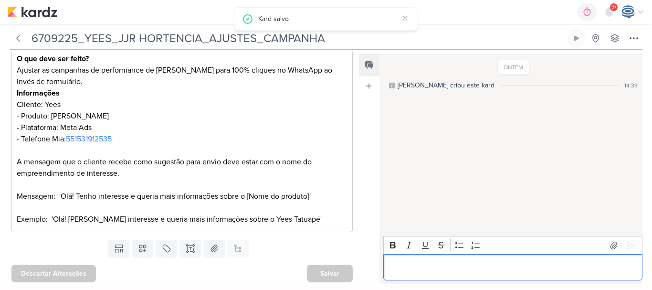
click at [429, 272] on p "Editor editing area: main" at bounding box center [513, 267] width 249 height 11
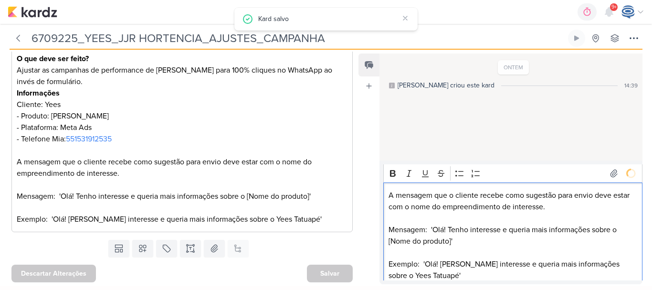
scroll to position [0, 0]
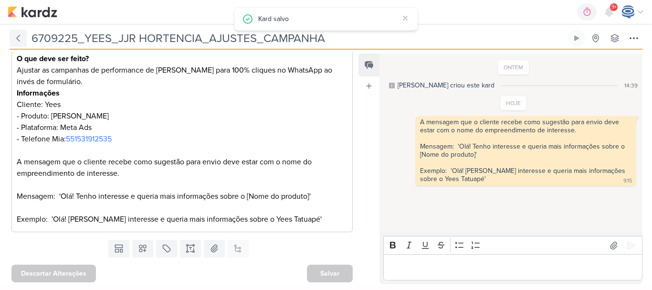
click at [12, 37] on button at bounding box center [18, 38] width 17 height 17
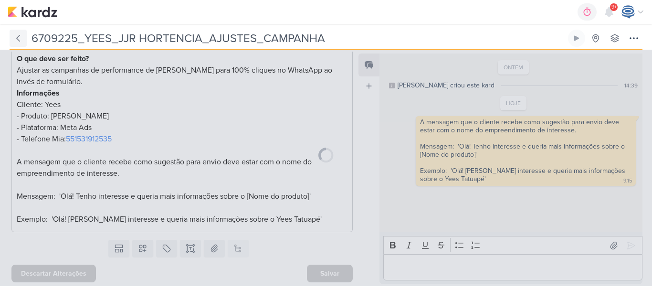
type input "6709221_YEES_SOROCABA_AJUSTES_CAMPANHAS_MIA"
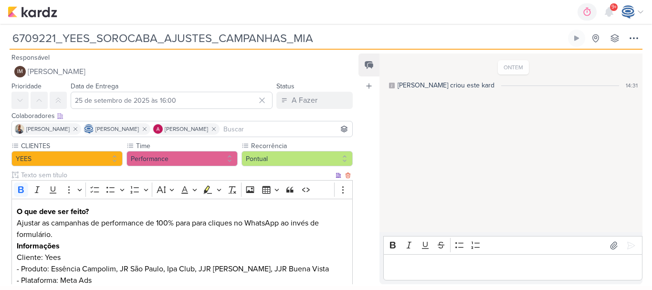
scroll to position [181, 0]
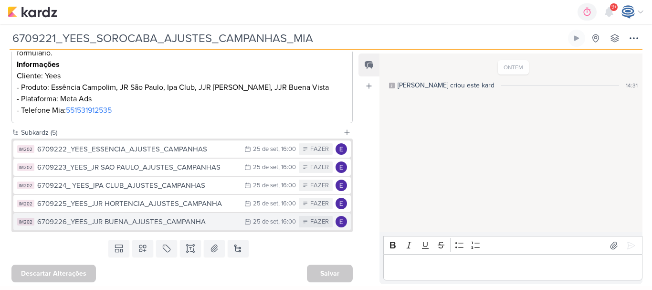
click at [186, 227] on div "6709226_YEES_JJR BUENA_AJUSTES_CAMPANHA" at bounding box center [138, 221] width 202 height 11
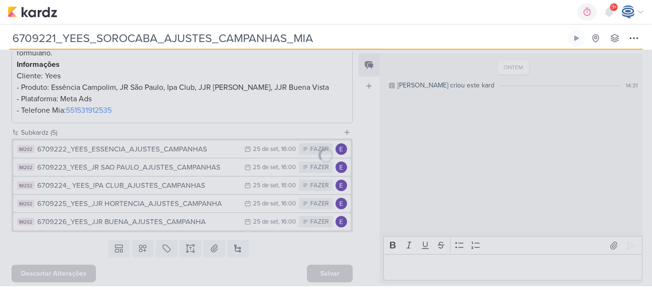
type input "6709226_YEES_JJR BUENA_AJUSTES_CAMPANHA"
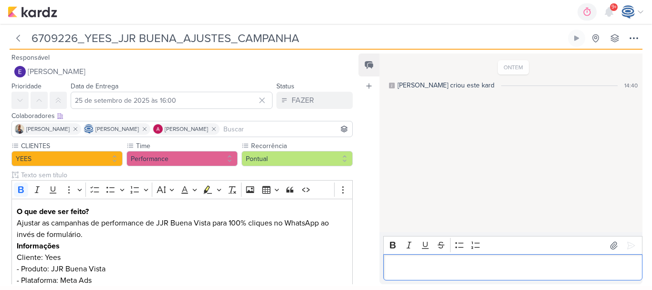
click at [436, 274] on div "Editor editing area: main" at bounding box center [512, 267] width 259 height 26
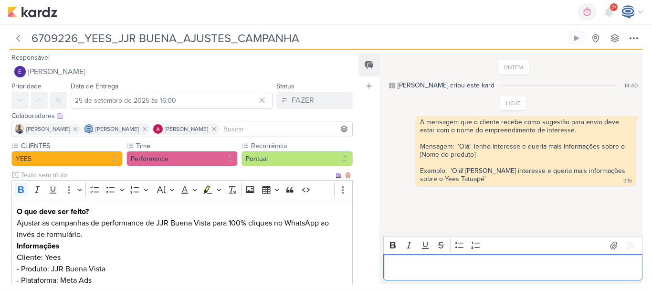
scroll to position [153, 0]
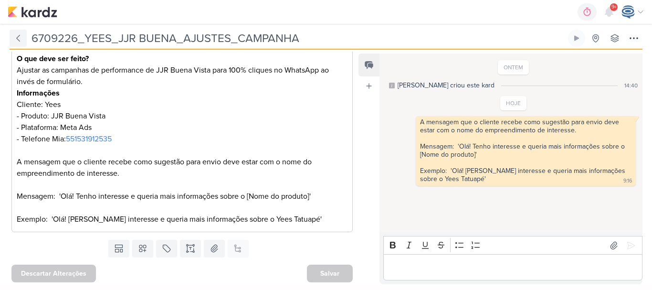
click at [12, 42] on button at bounding box center [18, 38] width 17 height 17
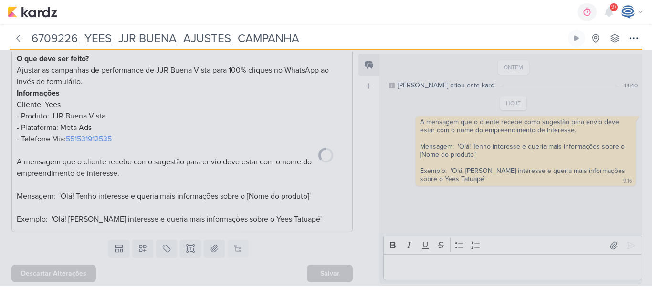
type input "6709221_YEES_SOROCABA_AJUSTES_CAMPANHAS_MIA"
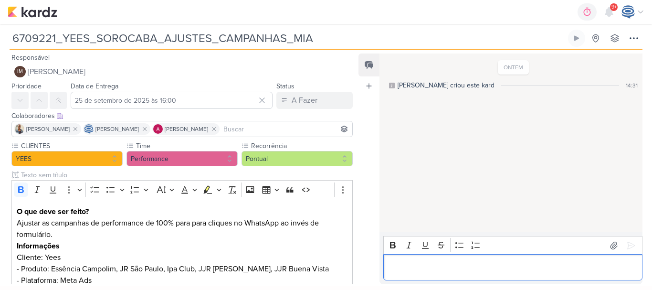
click at [457, 268] on p "Editor editing area: main" at bounding box center [513, 267] width 249 height 11
click at [20, 11] on img at bounding box center [33, 11] width 50 height 11
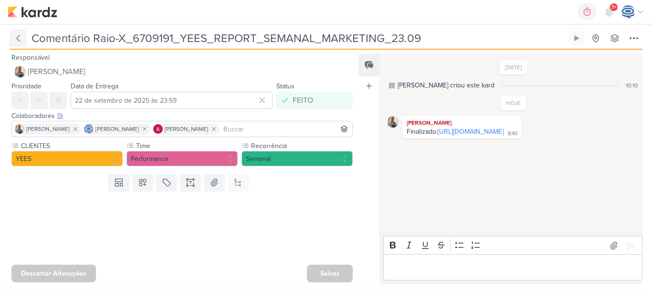
click at [16, 40] on icon at bounding box center [18, 38] width 10 height 10
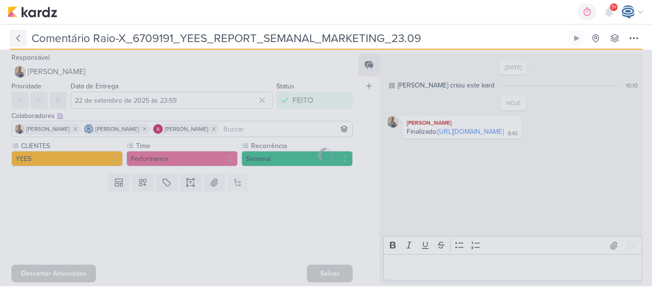
type input "6709191_YEES_REPORT_SEMANAL_MARKETING_23.09"
type input "23 de setembro de 2025 às 18:00"
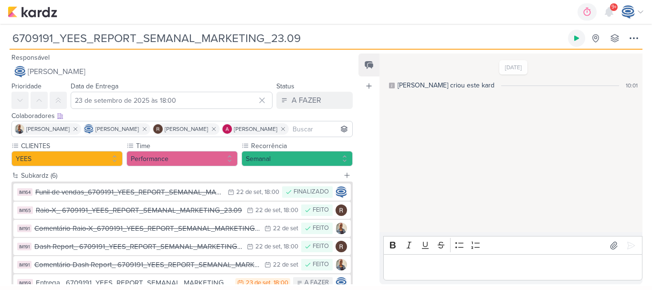
click at [576, 35] on icon at bounding box center [577, 38] width 8 height 8
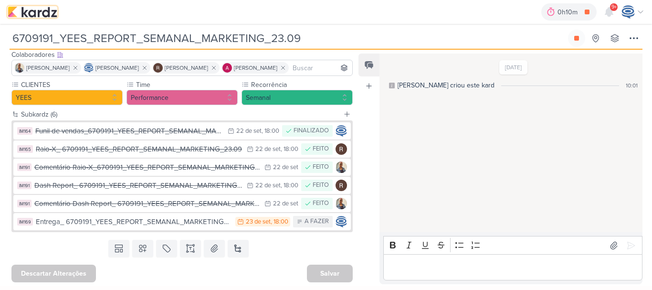
click at [34, 17] on img at bounding box center [33, 11] width 50 height 11
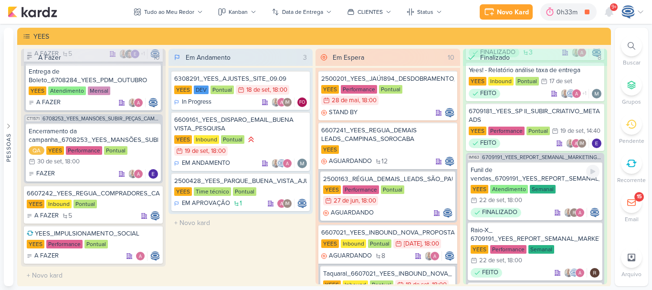
scroll to position [490, 0]
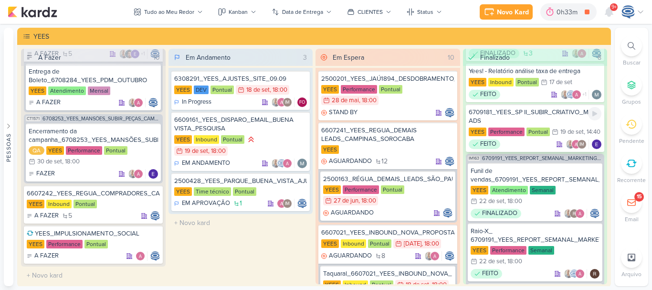
click at [546, 109] on div "6709181_YEES_SP II_SUBIR_CRIATIVO_META ADS" at bounding box center [535, 116] width 133 height 17
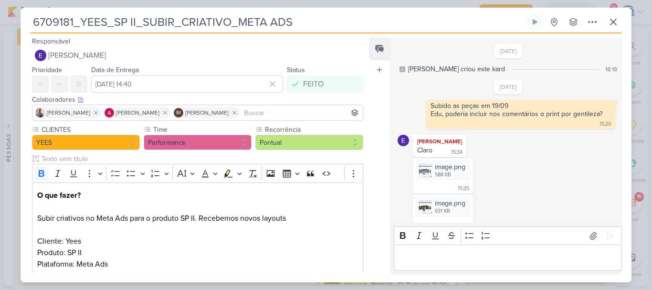
scroll to position [180, 0]
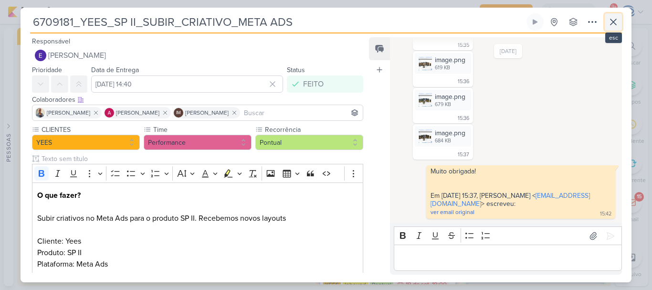
click at [609, 20] on icon at bounding box center [613, 21] width 11 height 11
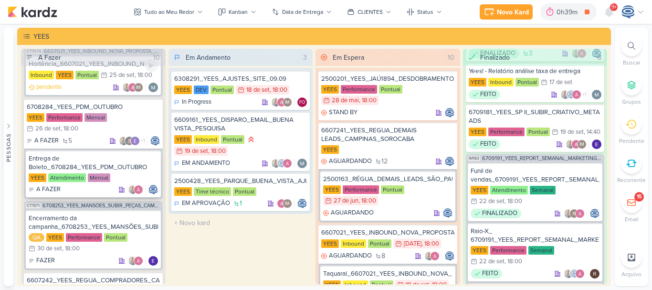
scroll to position [646, 0]
click at [149, 160] on icon at bounding box center [151, 160] width 5 height 5
click at [106, 160] on div "Entrega de Boleto_6708284_YEES_PDM_OUTUBRO" at bounding box center [93, 163] width 129 height 17
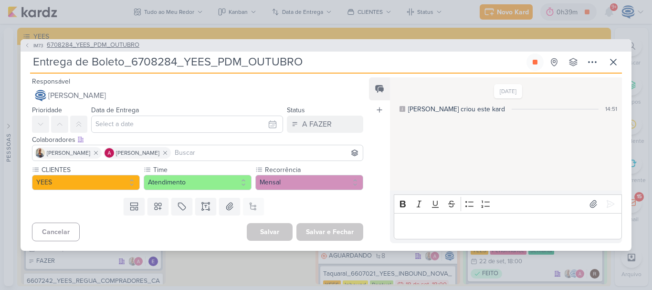
click at [131, 46] on span "6708284_YEES_PDM_OUTUBRO" at bounding box center [93, 46] width 93 height 10
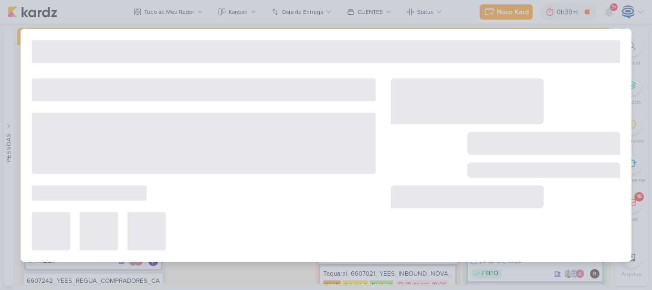
type input "6708284_YEES_PDM_OUTUBRO"
type input "26 de setembro de 2025 às 18:00"
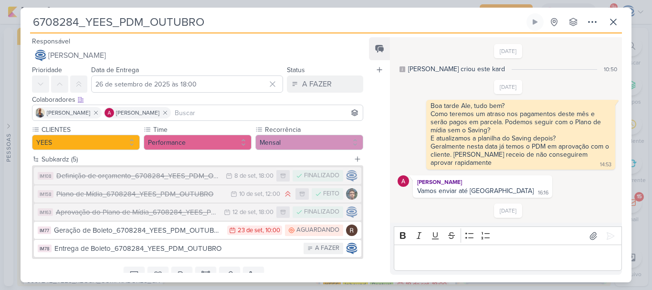
scroll to position [62, 0]
